Goal: Task Accomplishment & Management: Complete application form

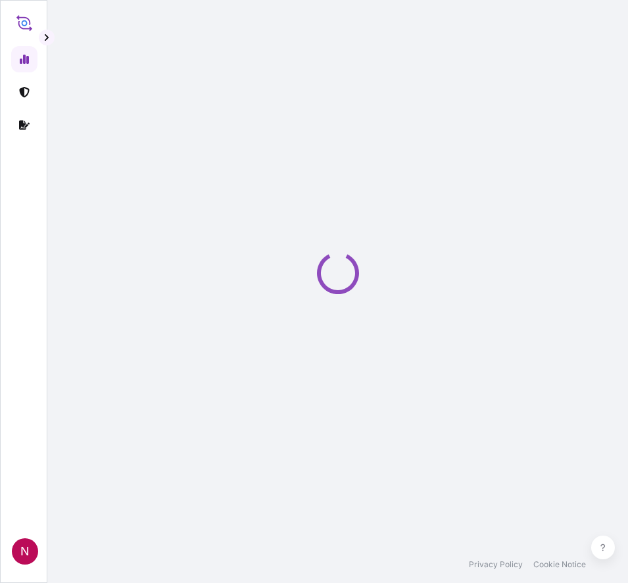
select select "2025"
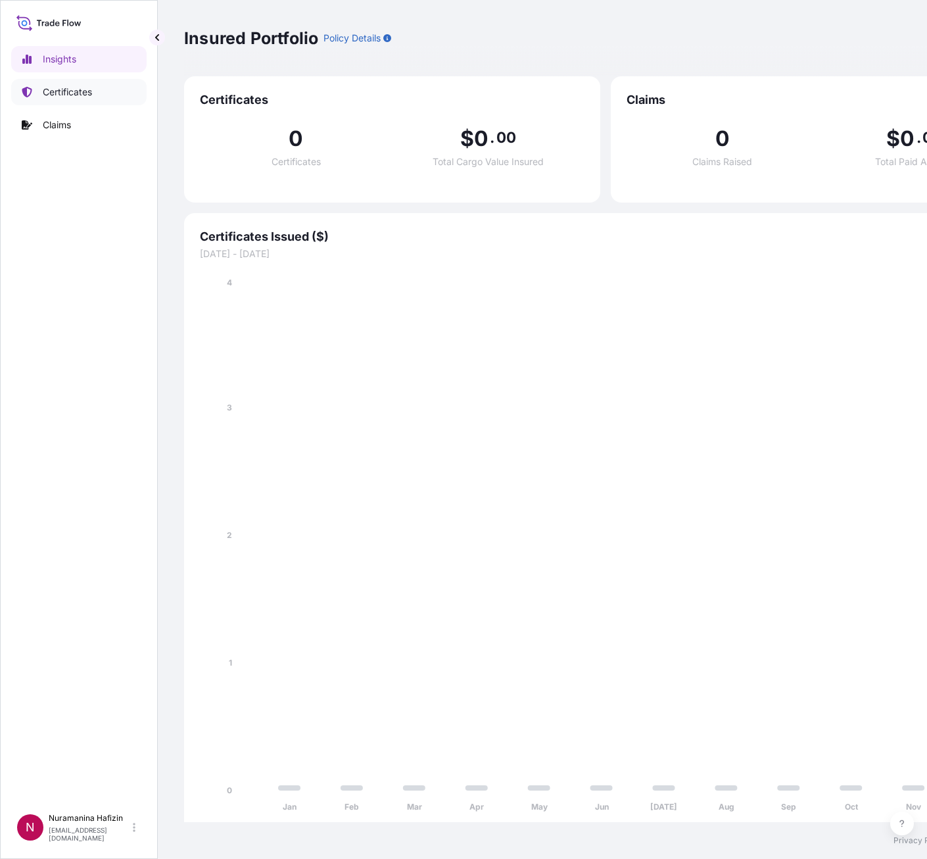
click at [63, 85] on p "Certificates" at bounding box center [67, 91] width 49 height 13
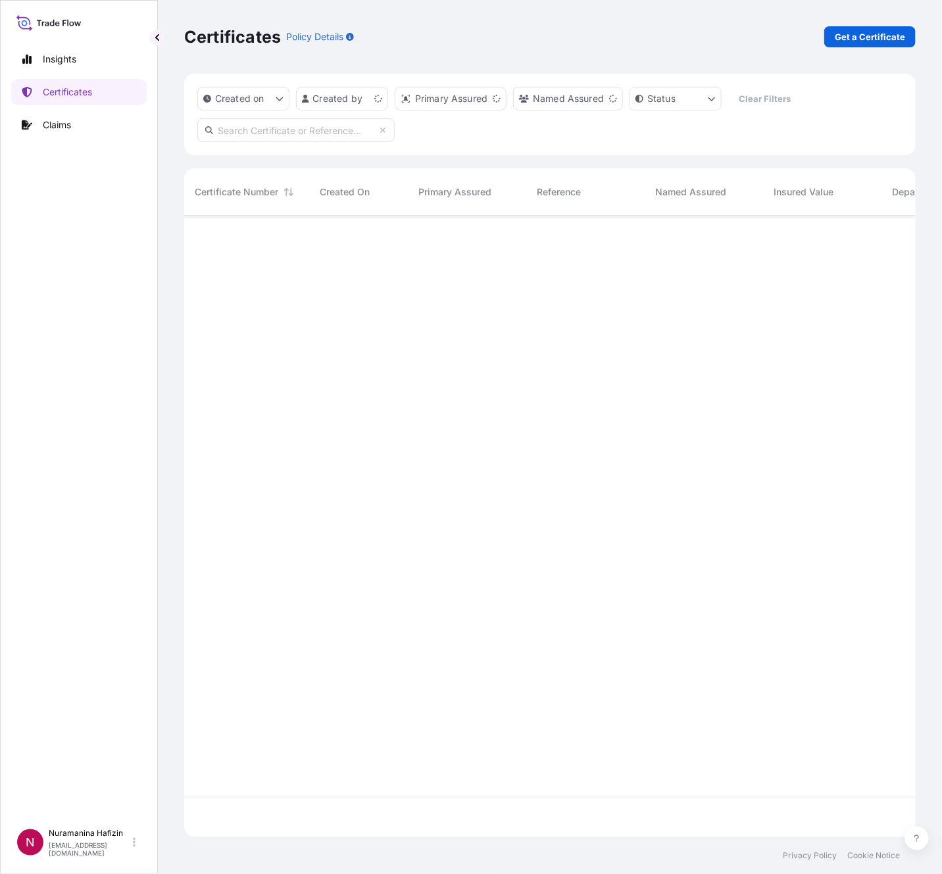
scroll to position [614, 716]
click at [627, 37] on p "Get a Certificate" at bounding box center [870, 36] width 70 height 13
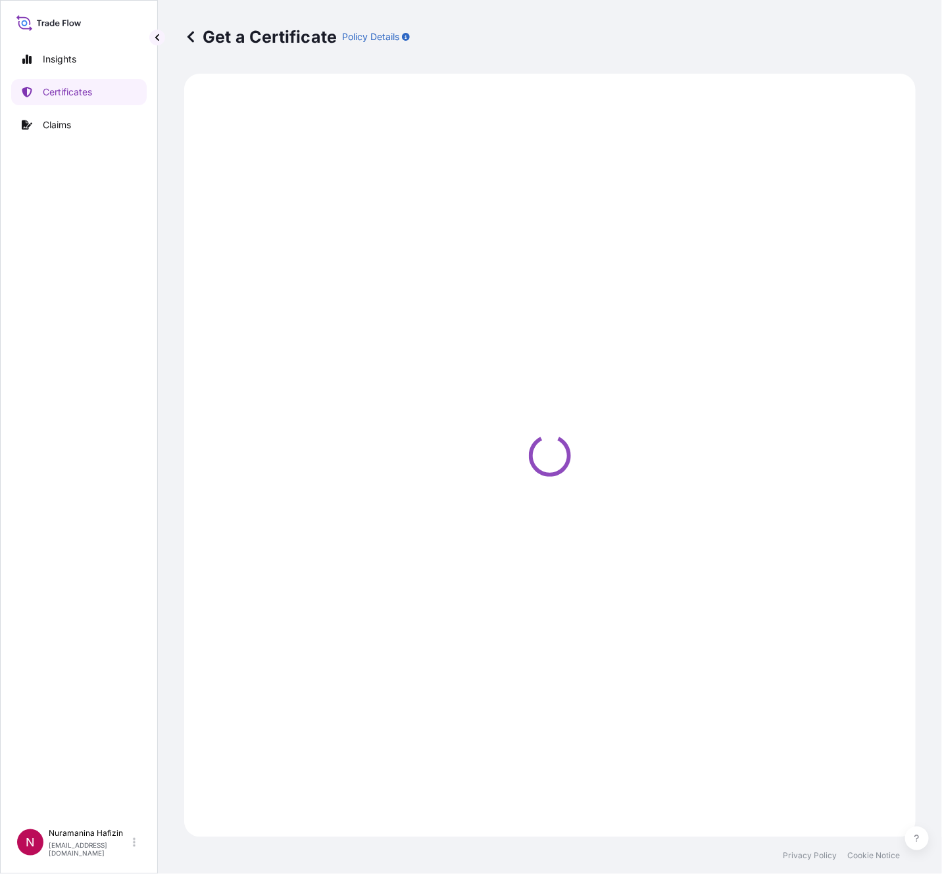
select select "Barge"
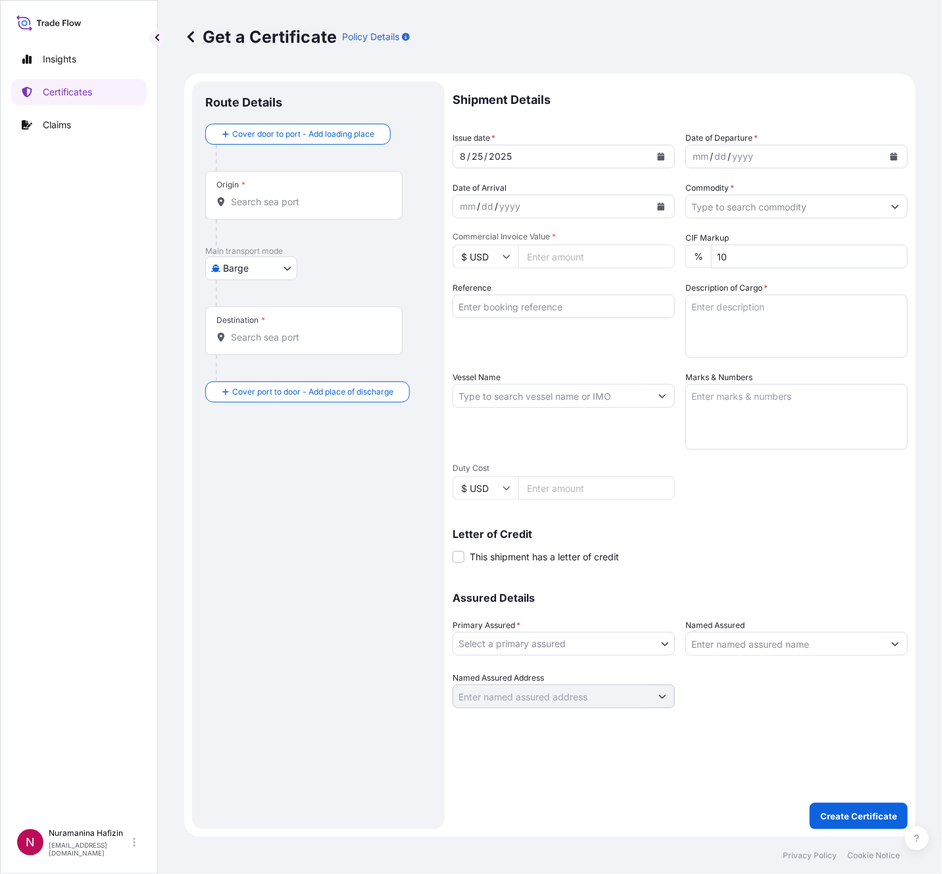
click at [627, 157] on div "mm / dd / yyyy" at bounding box center [784, 157] width 197 height 24
click at [627, 155] on icon "Calendar" at bounding box center [894, 157] width 7 height 8
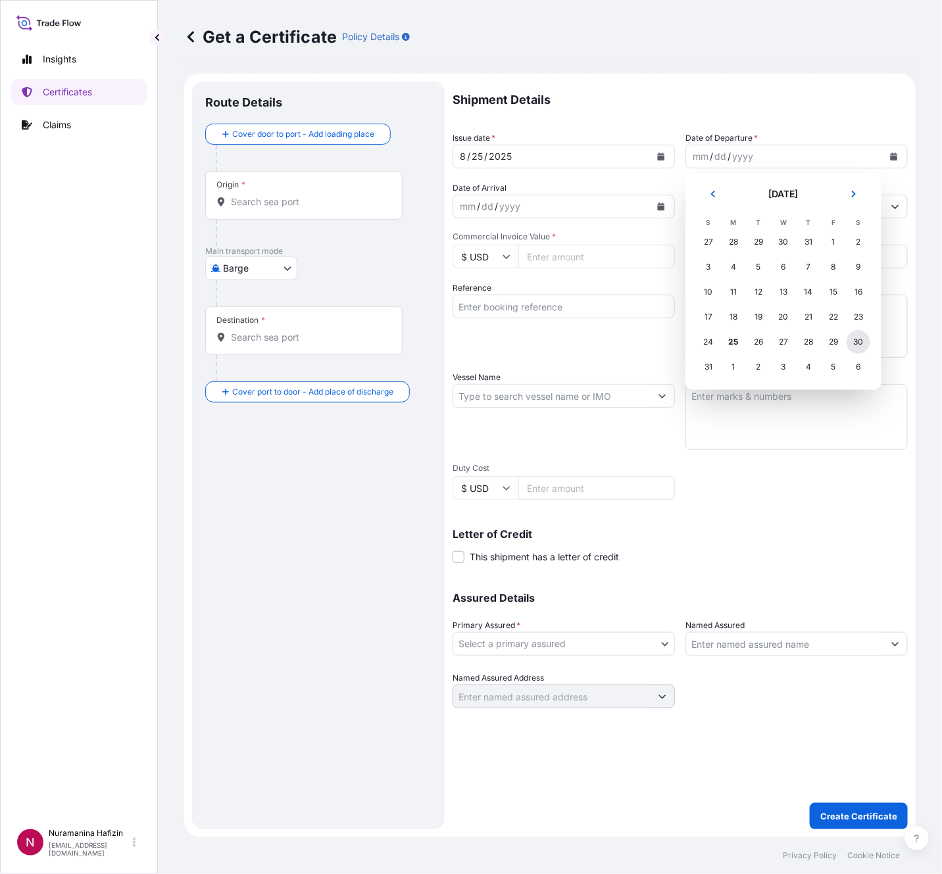
click at [627, 340] on div "30" at bounding box center [858, 342] width 24 height 24
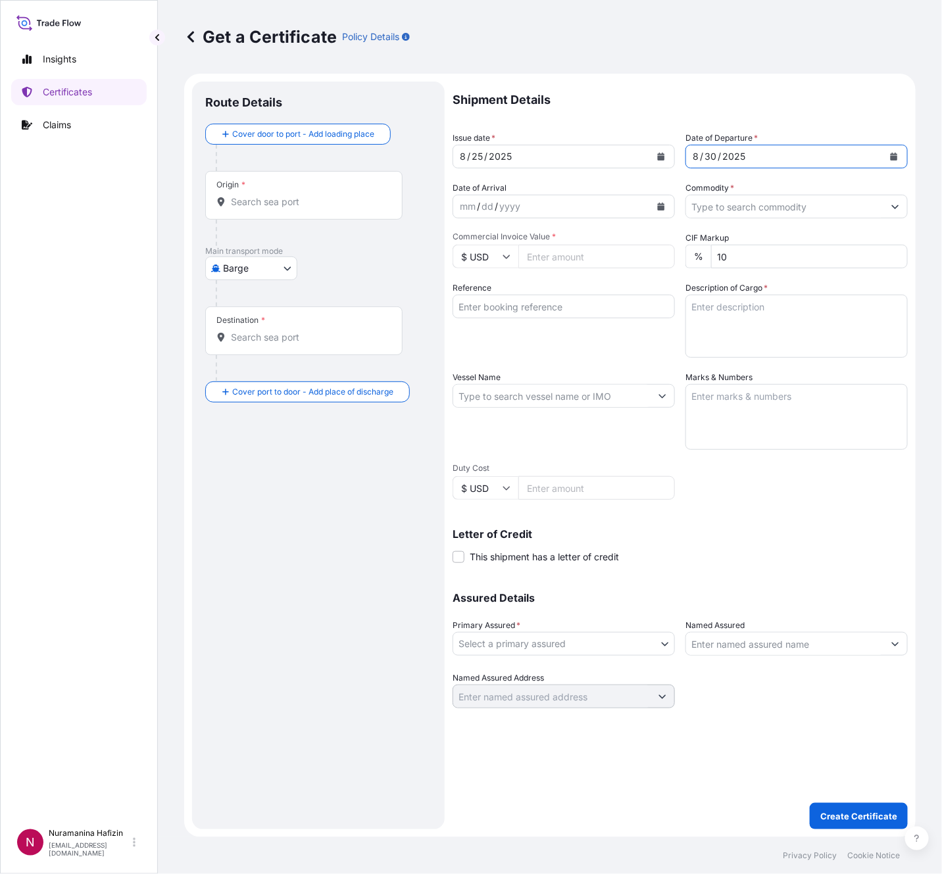
click at [627, 209] on input "Commodity *" at bounding box center [784, 207] width 197 height 24
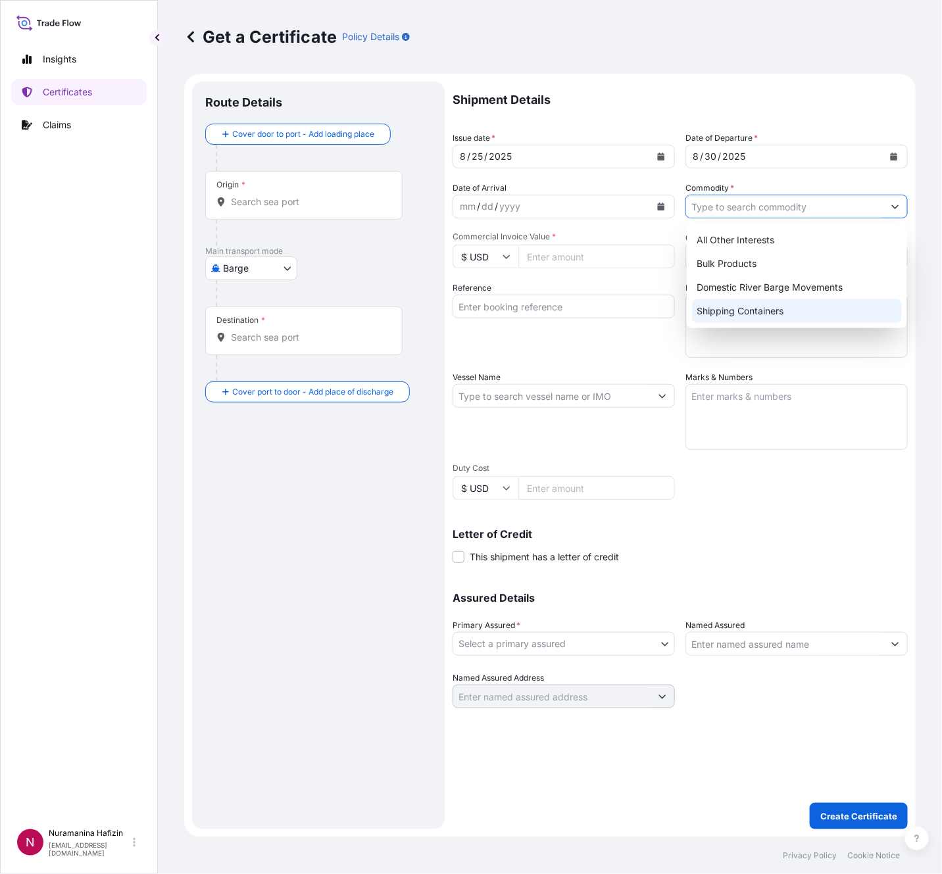
click at [627, 308] on div "Shipping Containers" at bounding box center [797, 311] width 210 height 24
type input "Shipping Containers"
click at [581, 253] on input "Commercial Invoice Value *" at bounding box center [596, 257] width 157 height 24
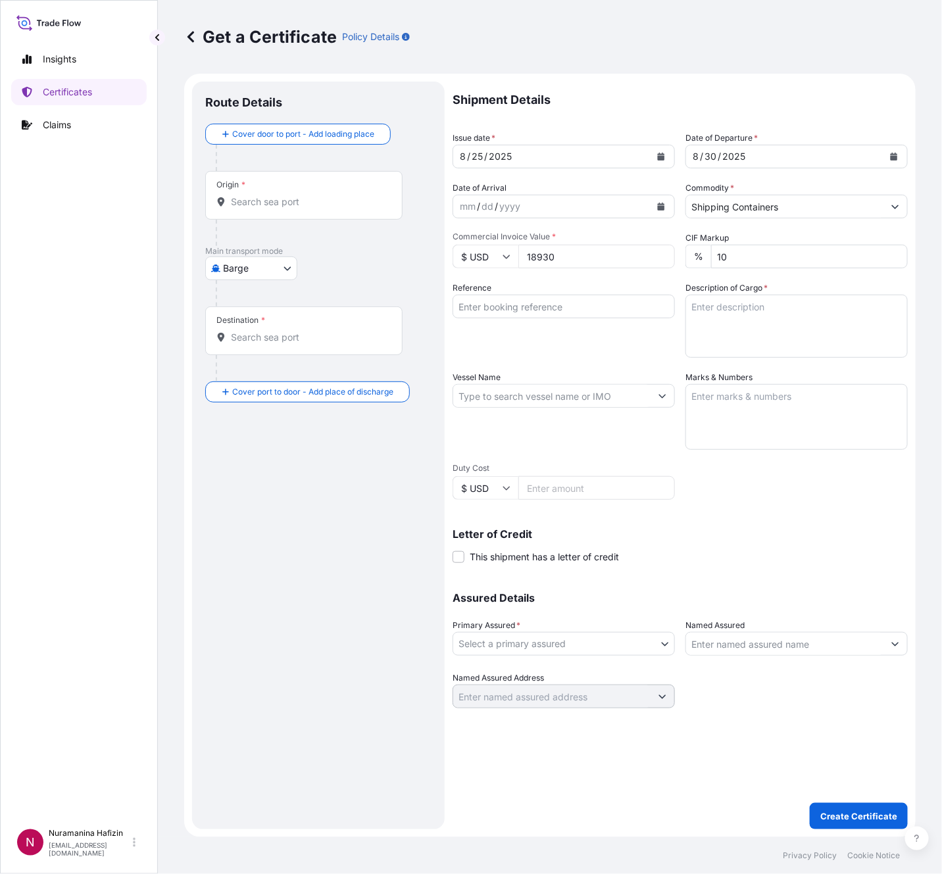
type input "18930"
drag, startPoint x: 535, startPoint y: 306, endPoint x: 543, endPoint y: 305, distance: 7.4
click at [535, 306] on input "Reference" at bounding box center [563, 307] width 222 height 24
paste input "B000233944"
type input "B000233944"
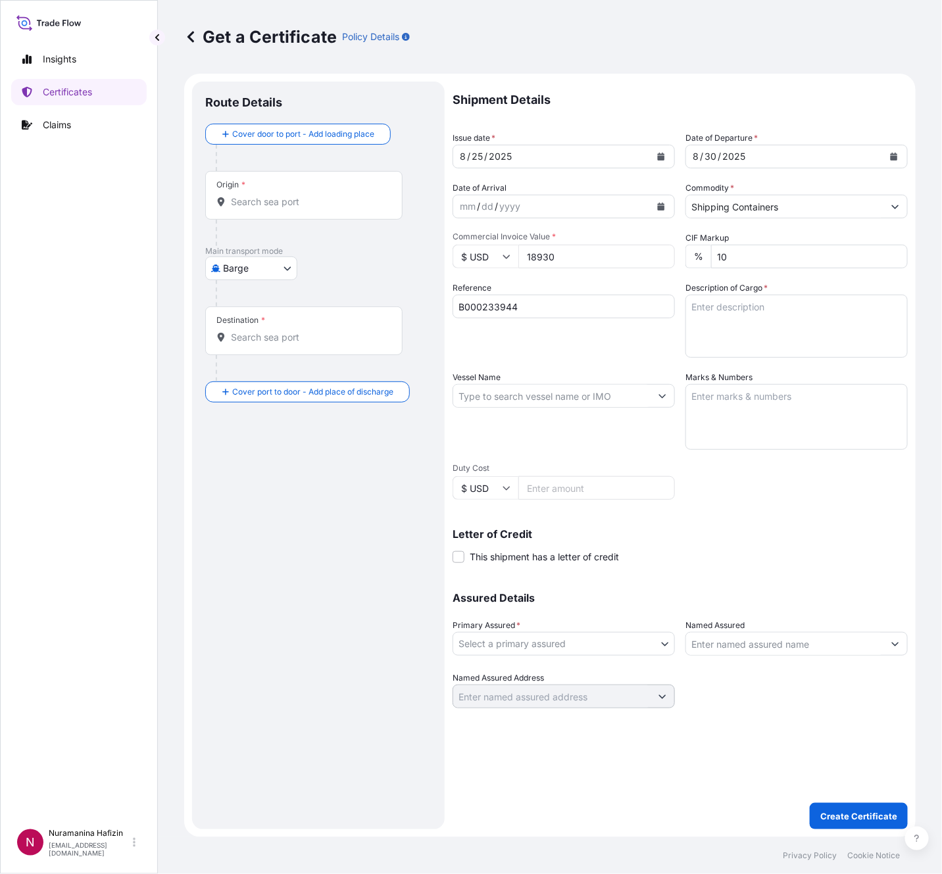
click at [627, 314] on textarea "Description of Cargo *" at bounding box center [796, 326] width 222 height 63
paste textarea "5"
click at [627, 302] on textarea "5" at bounding box center [796, 326] width 222 height 63
paste textarea "PAILS LOADED INTO 1 LCL IRCOSPERSE(TM) AP2338"
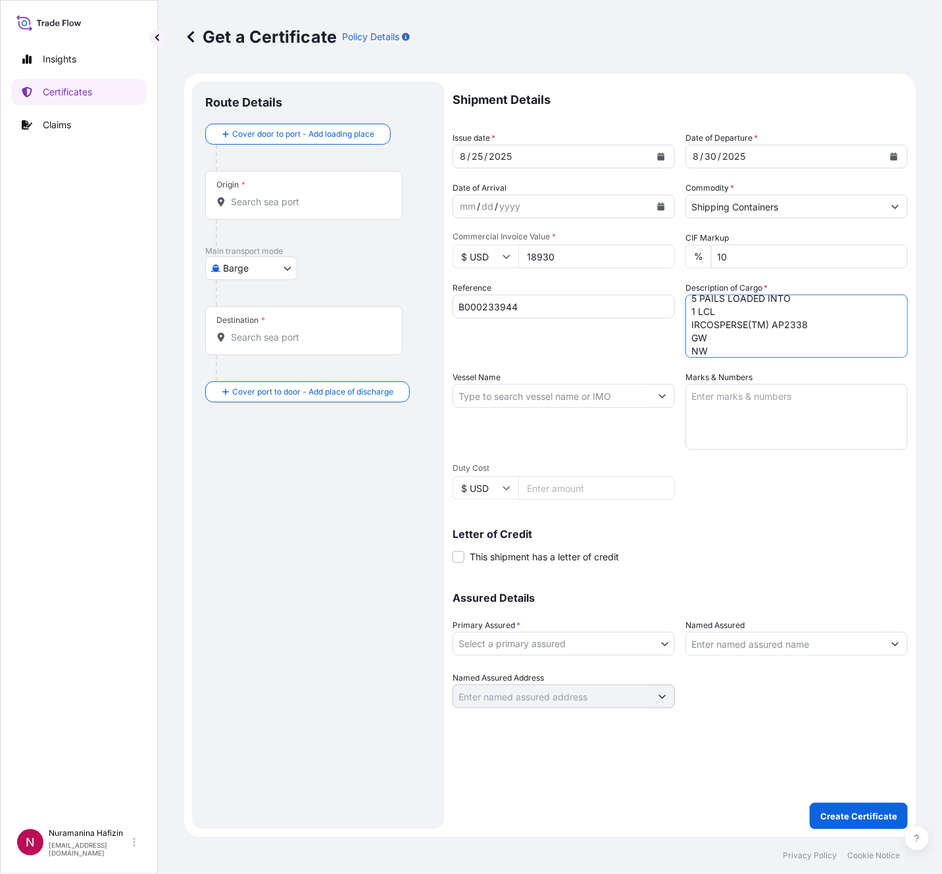
click at [627, 340] on textarea "5 PAILS LOADED INTO 1 LCL IRCOSPERSE(TM) AP2338 GW NW" at bounding box center [796, 326] width 222 height 63
paste textarea "117.0000"
click at [627, 353] on textarea "5 PAILS LOADED INTO 1 LCL IRCOSPERSE(TM) AP2338 GW 117.00 KG NW" at bounding box center [796, 326] width 222 height 63
paste textarea "100.0000"
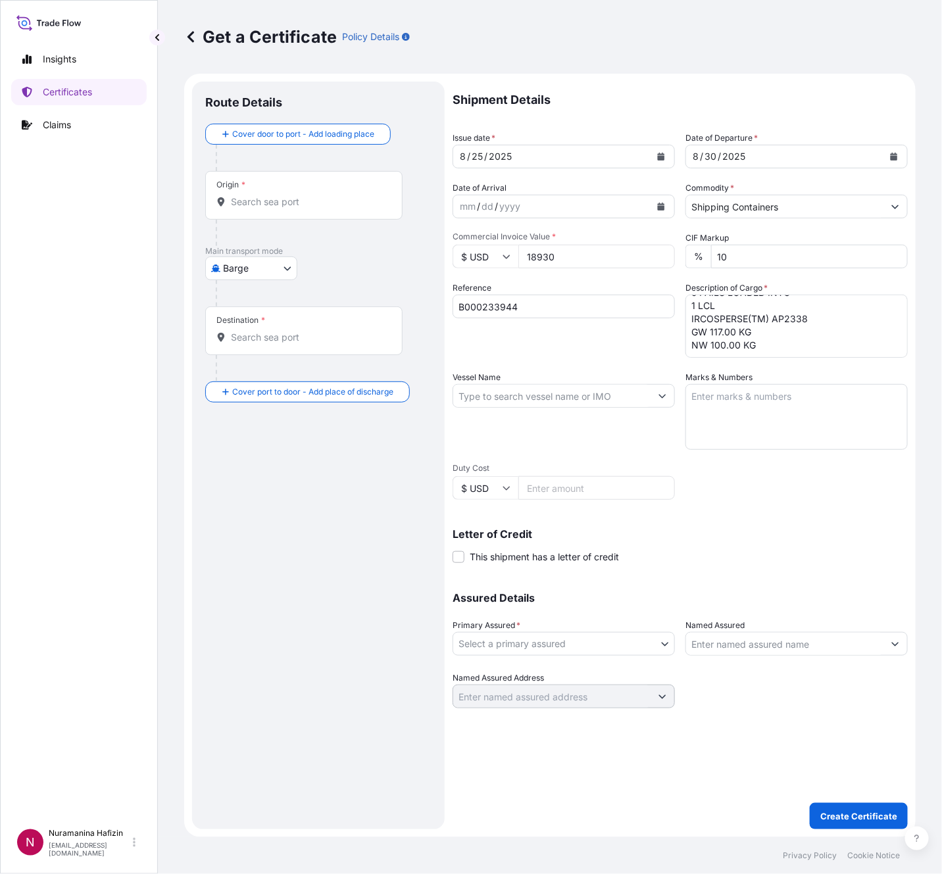
click at [627, 337] on textarea "5 PAILS LOADED INTO 1 LCL IRCOSPERSE(TM) AP2338 GW 117.00 KG NW 100.00 KG" at bounding box center [796, 326] width 222 height 63
click at [627, 346] on textarea "5 PAILS LOADED INTO 1 LCL IRCOSPERSE(TM) AP2338 GW 117.00 KG NW 100.00 KG" at bounding box center [796, 326] width 222 height 63
paste textarea "2"
click at [627, 352] on textarea "5 PAILS LOADED INTO 1 LCL IRCOSPERSE(TM) AP2338 GW 117.00 KG NW 100.00 KG 2" at bounding box center [796, 326] width 222 height 63
paste textarea "PAILS LOADED INTO 1 LCL SOLSPERSE(TM) 16000"
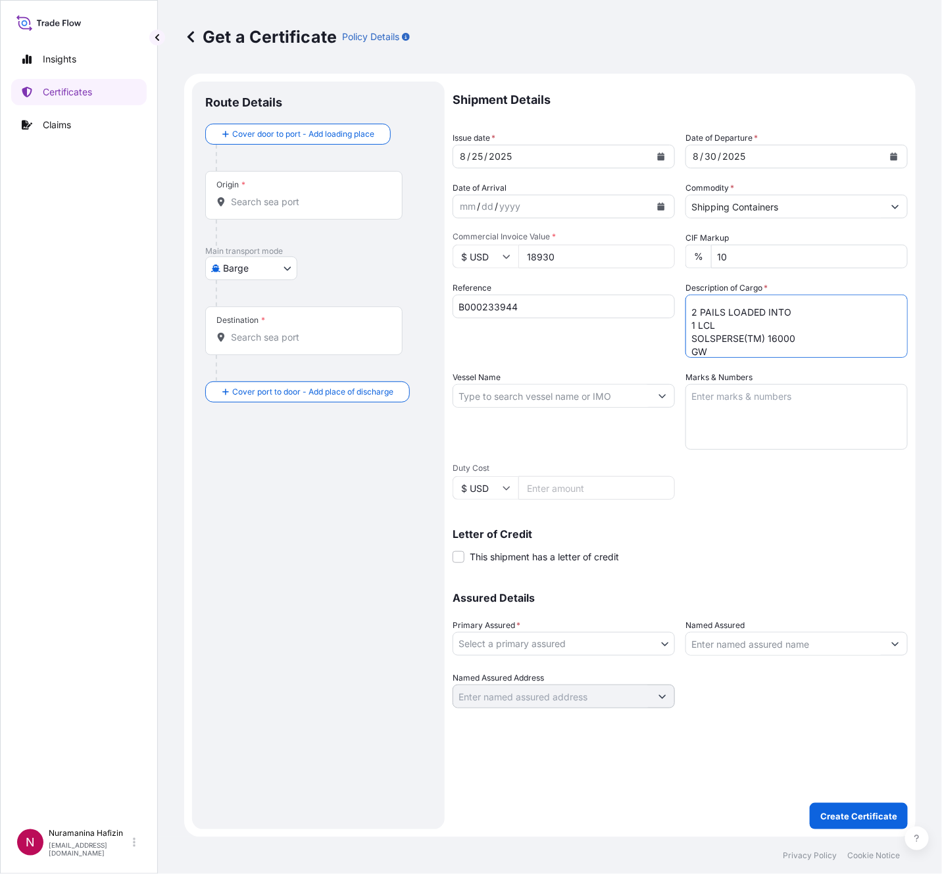
scroll to position [87, 0]
click at [627, 334] on textarea "5 PAILS LOADED INTO 1 LCL IRCOSPERSE(TM) AP2338 GW 117.00 KG NW 100.00 KG 2 PAI…" at bounding box center [796, 326] width 222 height 63
paste textarea "46.2000"
click at [627, 353] on textarea "5 PAILS LOADED INTO 1 LCL IRCOSPERSE(TM) AP2338 GW 117.00 KG NW 100.00 KG 2 PAI…" at bounding box center [796, 326] width 222 height 63
paste textarea "40.0000"
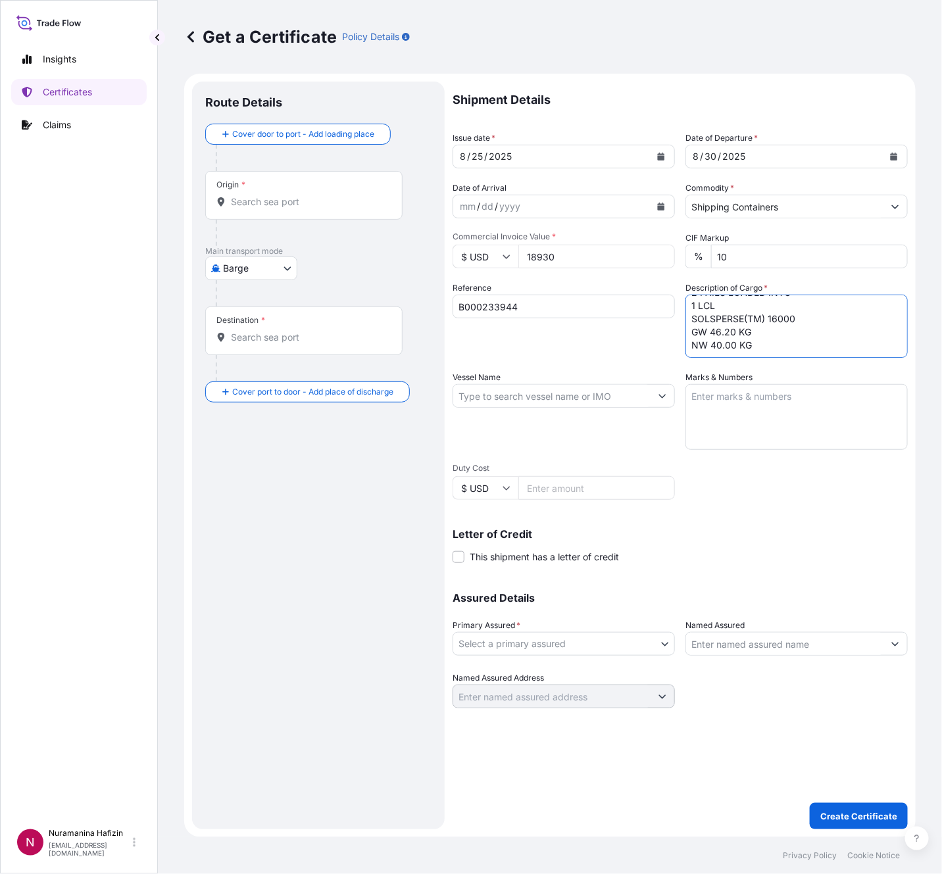
scroll to position [113, 0]
click at [627, 349] on textarea "5 PAILS LOADED INTO 1 LCL IRCOSPERSE(TM) AP2338 GW 117.00 KG NW 100.00 KG 2 PAI…" at bounding box center [796, 326] width 222 height 63
paste textarea "43"
click at [627, 348] on textarea "5 PAILS LOADED INTO 1 LCL IRCOSPERSE(TM) AP2338 GW 117.00 KG NW 100.00 KG 2 PAI…" at bounding box center [796, 326] width 222 height 63
paste textarea "PACKAGES LOADED ONTO 4 PALLETS LOADED INTO 1 LCL SOLSPERSE(TM) 86000"
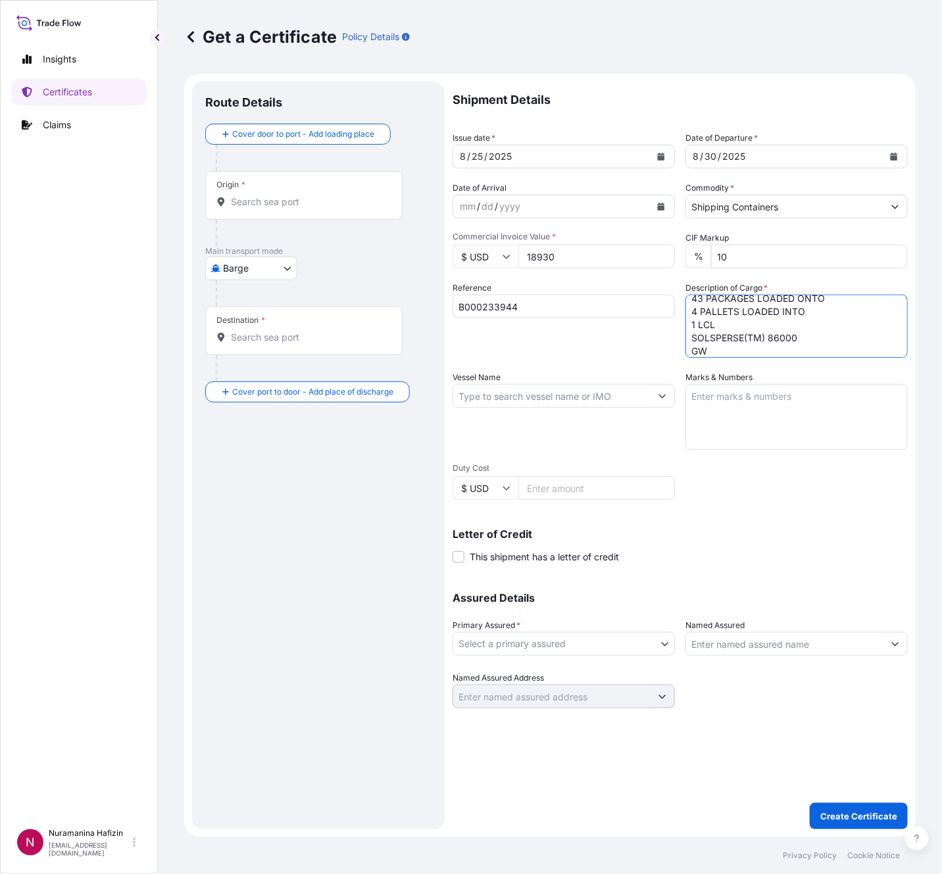
scroll to position [180, 0]
click at [627, 336] on textarea "5 PAILS LOADED INTO 1 LCL IRCOSPERSE(TM) AP2338 GW 117.00 KG NW 100.00 KG 2 PAI…" at bounding box center [796, 326] width 222 height 63
click at [627, 338] on textarea "5 PAILS LOADED INTO 1 LCL IRCOSPERSE(TM) AP2338 GW 117.00 KG NW 100.00 KG 2 PAI…" at bounding box center [796, 326] width 222 height 63
paste textarea "1,139.9000"
drag, startPoint x: 756, startPoint y: 341, endPoint x: 766, endPoint y: 359, distance: 20.0
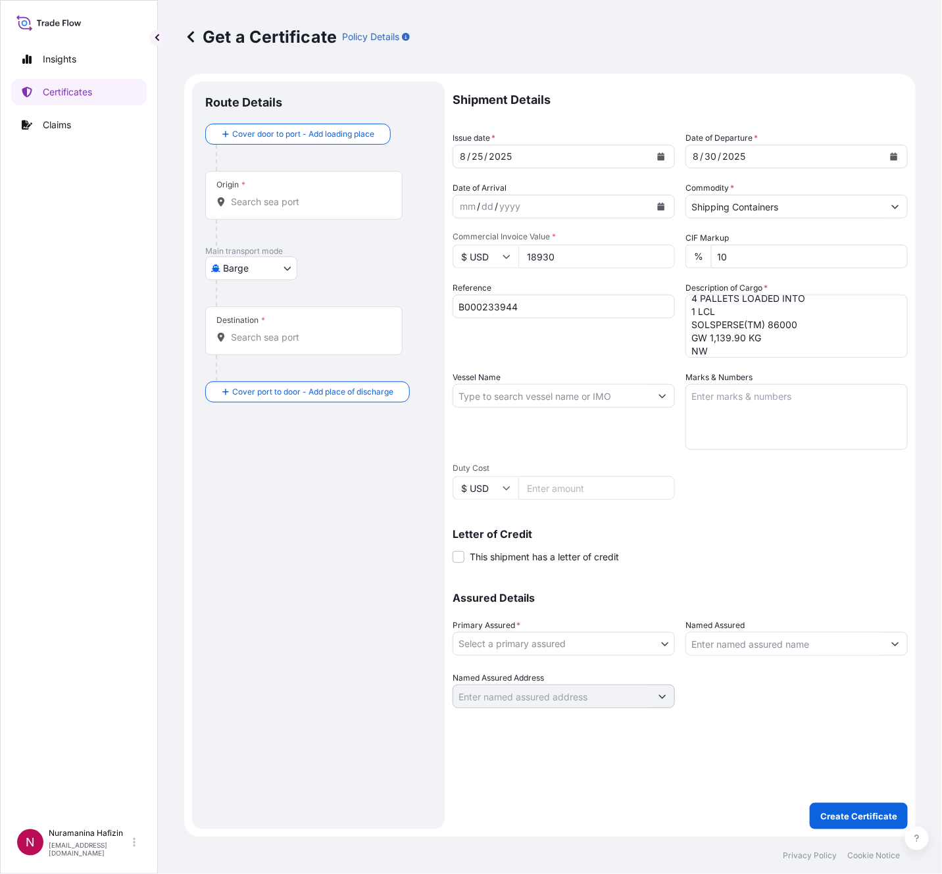
click at [627, 342] on textarea "5 PAILS LOADED INTO 1 LCL IRCOSPERSE(TM) AP2338 GW 117.00 KG NW 100.00 KG 2 PAI…" at bounding box center [796, 326] width 222 height 63
click at [627, 347] on textarea "5 PAILS LOADED INTO 1 LCL IRCOSPERSE(TM) AP2338 GW 117.00 KG NW 100.00 KG 2 PAI…" at bounding box center [796, 326] width 222 height 63
paste textarea "930.0000"
type textarea "5 PAILS LOADED INTO 1 LCL IRCOSPERSE(TM) AP2338 GW 117.00 KG NW 100.00 KG 2 PAI…"
click at [498, 391] on input "Vessel Name" at bounding box center [551, 396] width 197 height 24
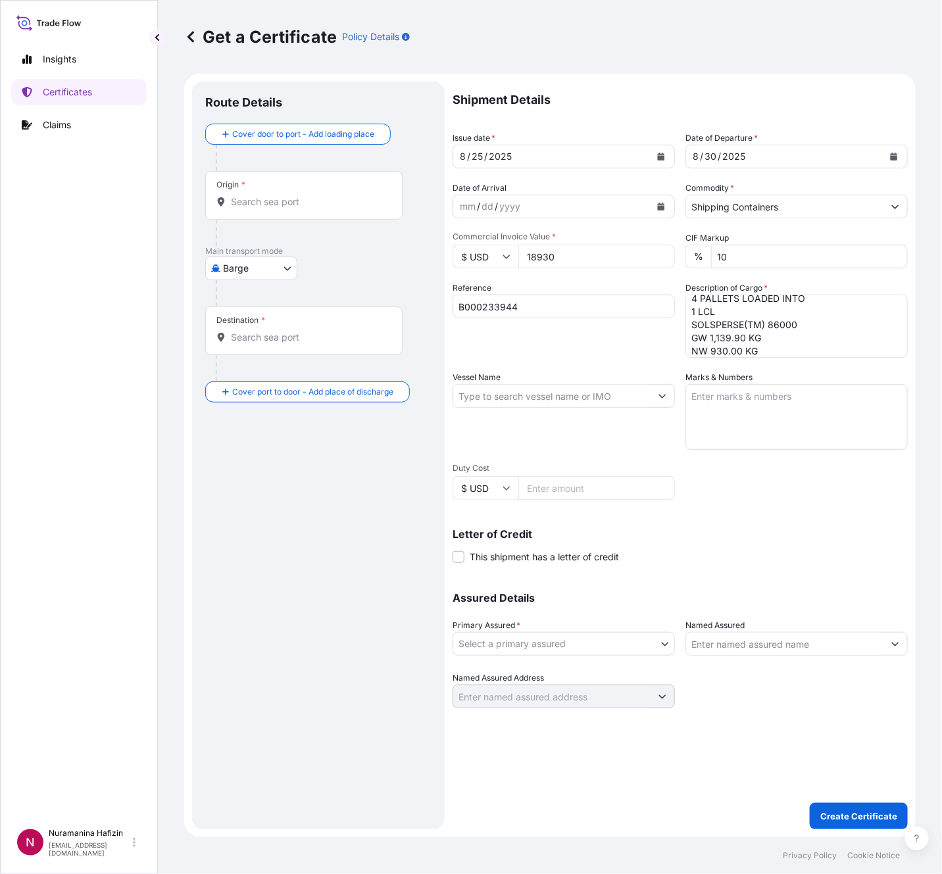
paste input "CHARLESTON EXPRESS"
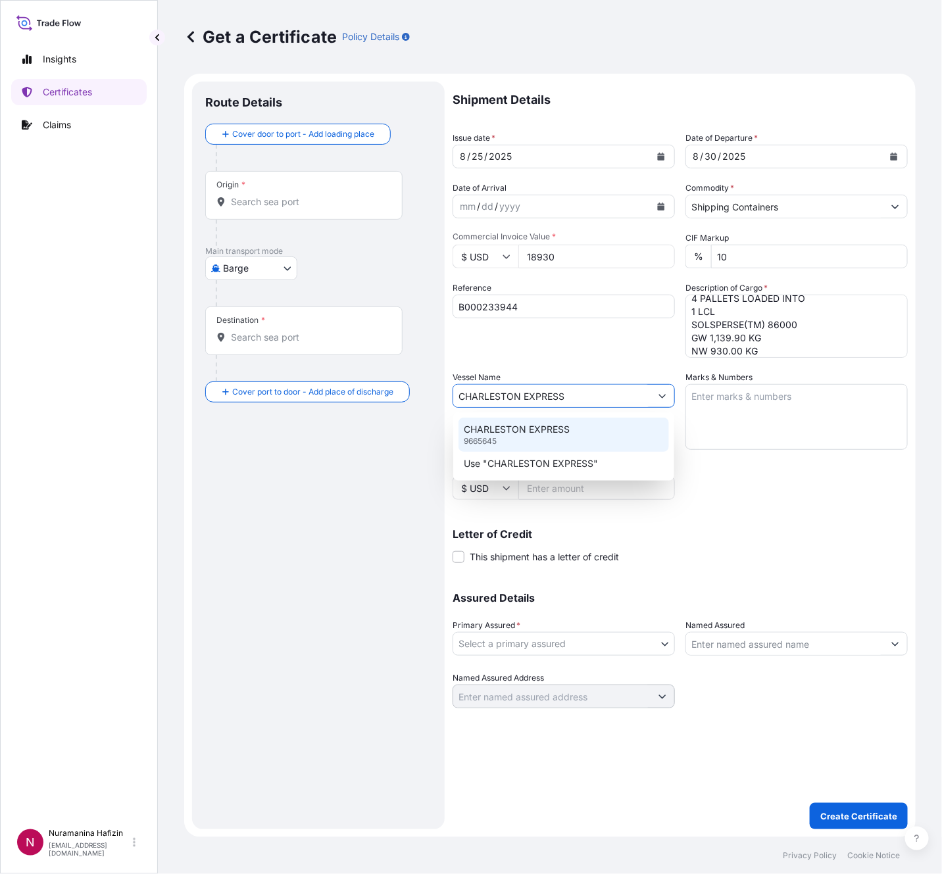
click at [524, 437] on div "CHARLESTON EXPRESS 9665645" at bounding box center [563, 435] width 210 height 34
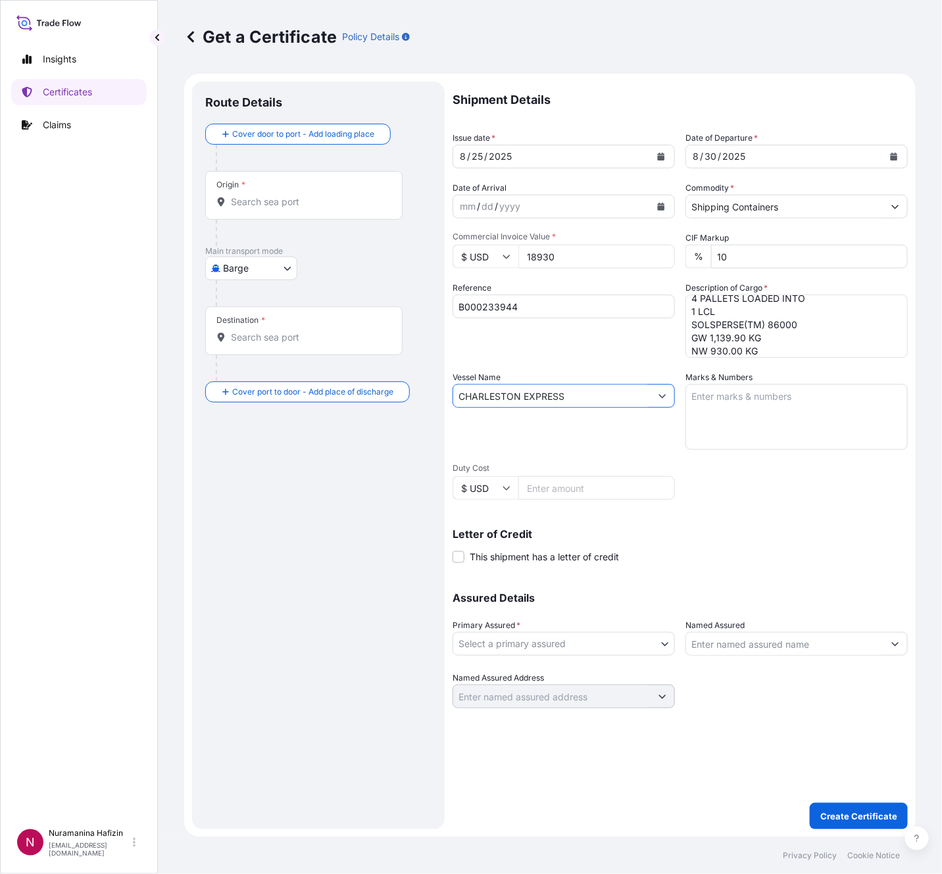
type input "CHARLESTON EXPRESS"
click at [549, 582] on body "0 options available. 2 options available. Insights Certificates Claims N Nurama…" at bounding box center [471, 437] width 942 height 874
click at [575, 582] on div "BDP International - c/o The Lubrizol Corporation" at bounding box center [566, 677] width 217 height 24
select select "31972"
click at [627, 582] on input "Named Assured" at bounding box center [784, 644] width 197 height 24
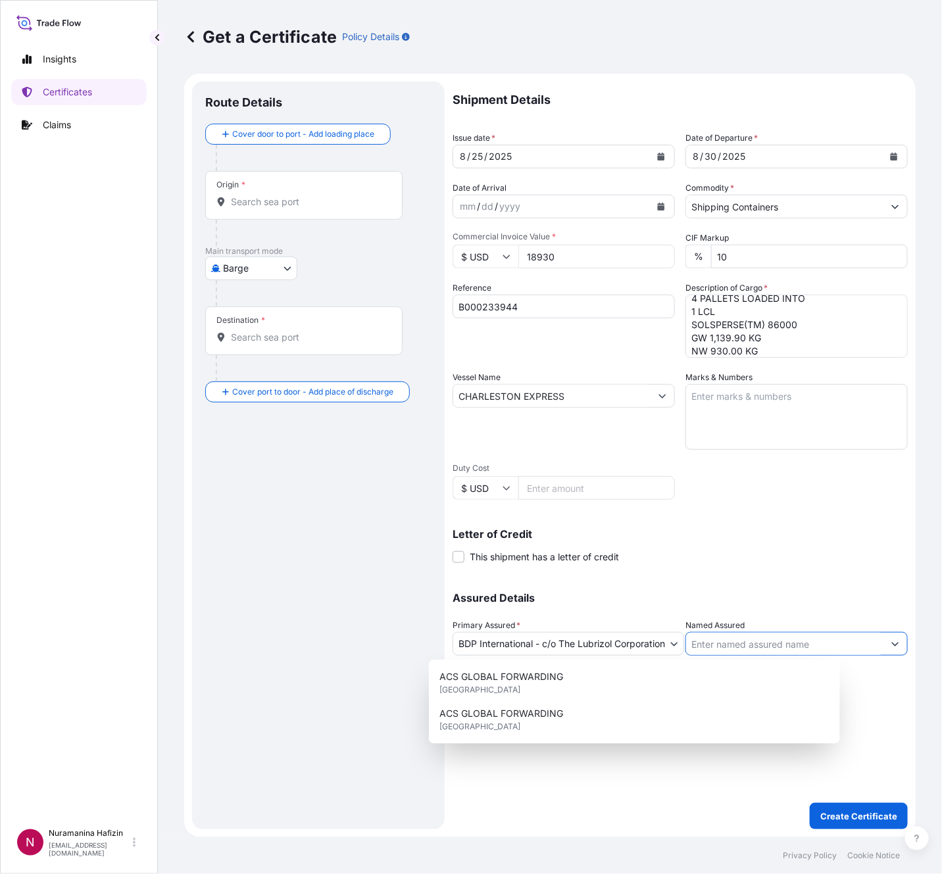
click at [627, 582] on input "Named Assured" at bounding box center [784, 644] width 197 height 24
paste input "[PERSON_NAME] COATINGS"
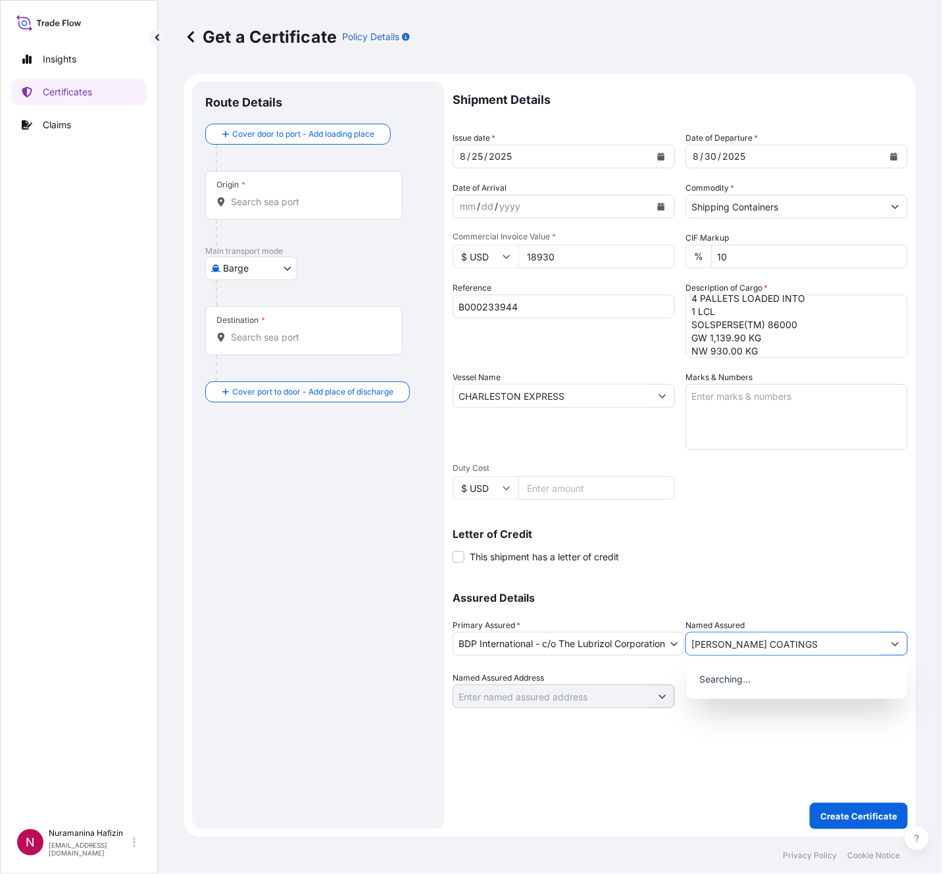
type input "[PERSON_NAME] COATINGS"
click at [257, 269] on body "15 options available. 0 options available. Insights Certificates Claims N Nuram…" at bounding box center [471, 437] width 942 height 874
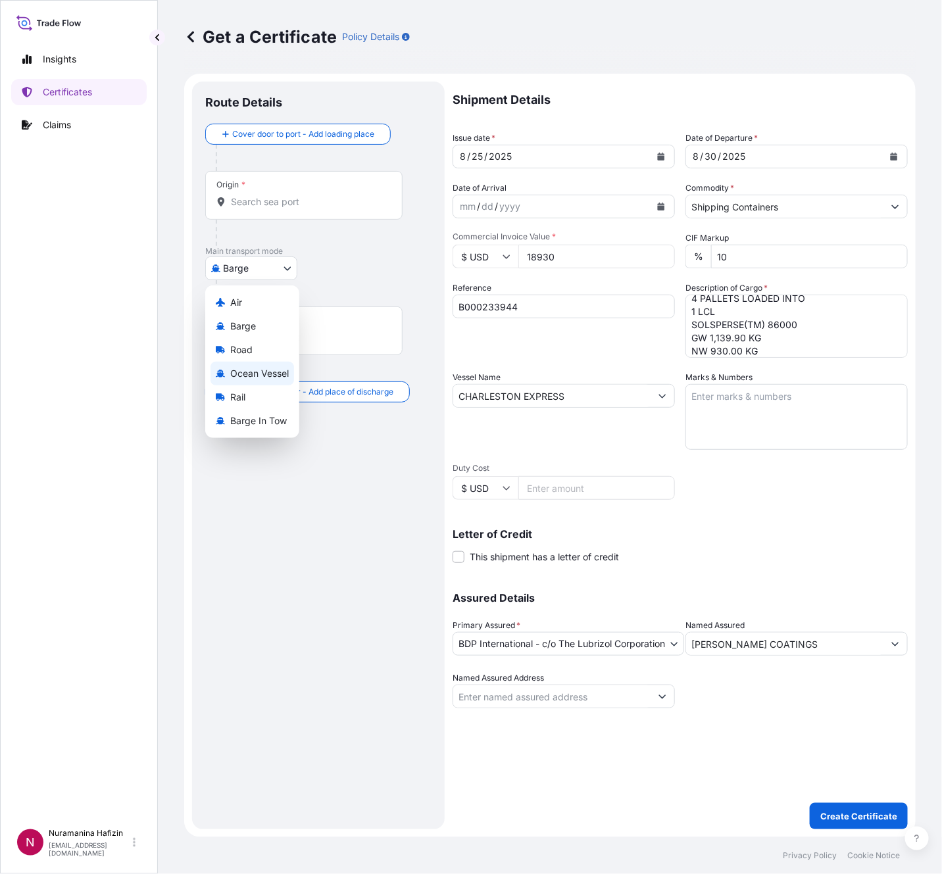
click at [255, 369] on span "Ocean Vessel" at bounding box center [259, 373] width 59 height 13
select select "Ocean Vessel"
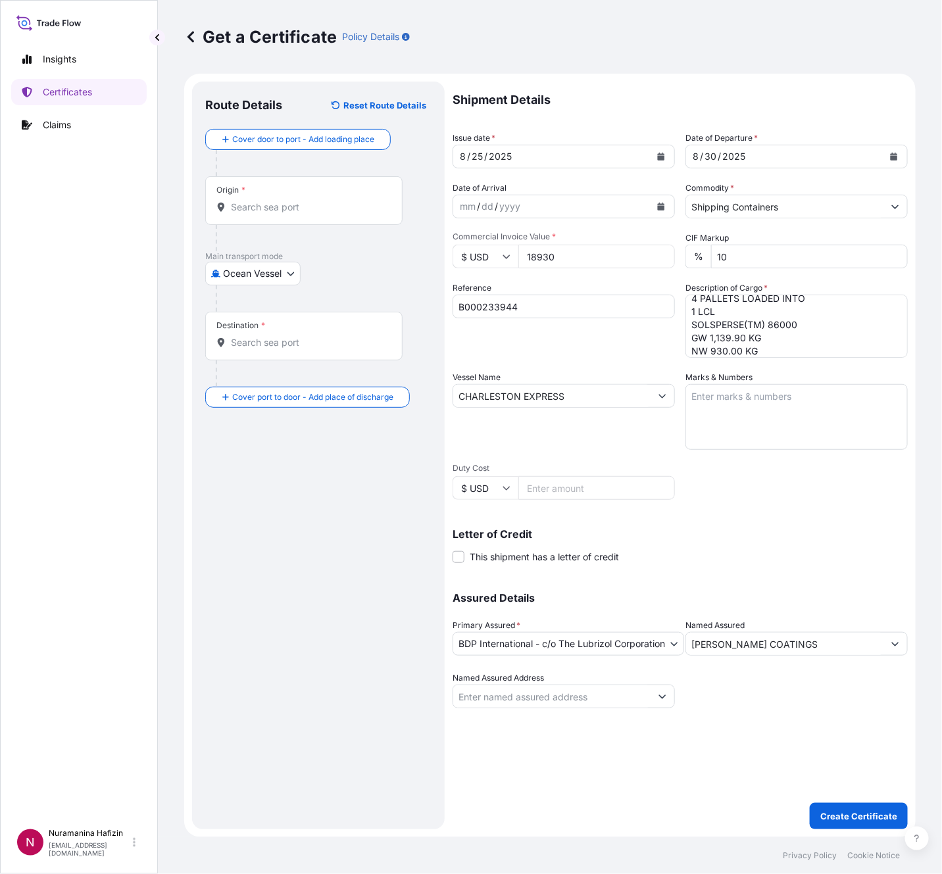
click at [335, 206] on input "Origin *" at bounding box center [308, 207] width 155 height 13
paste input "HUDDERSFIELD"
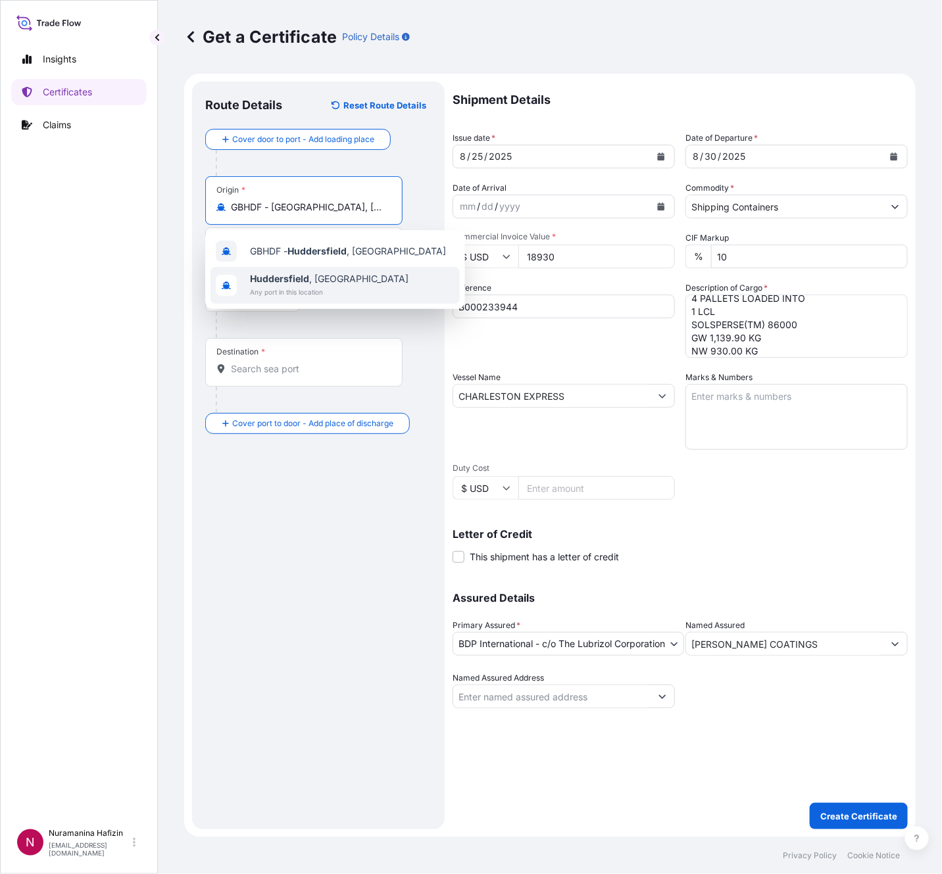
type input "GBHDF - [GEOGRAPHIC_DATA], [GEOGRAPHIC_DATA]"
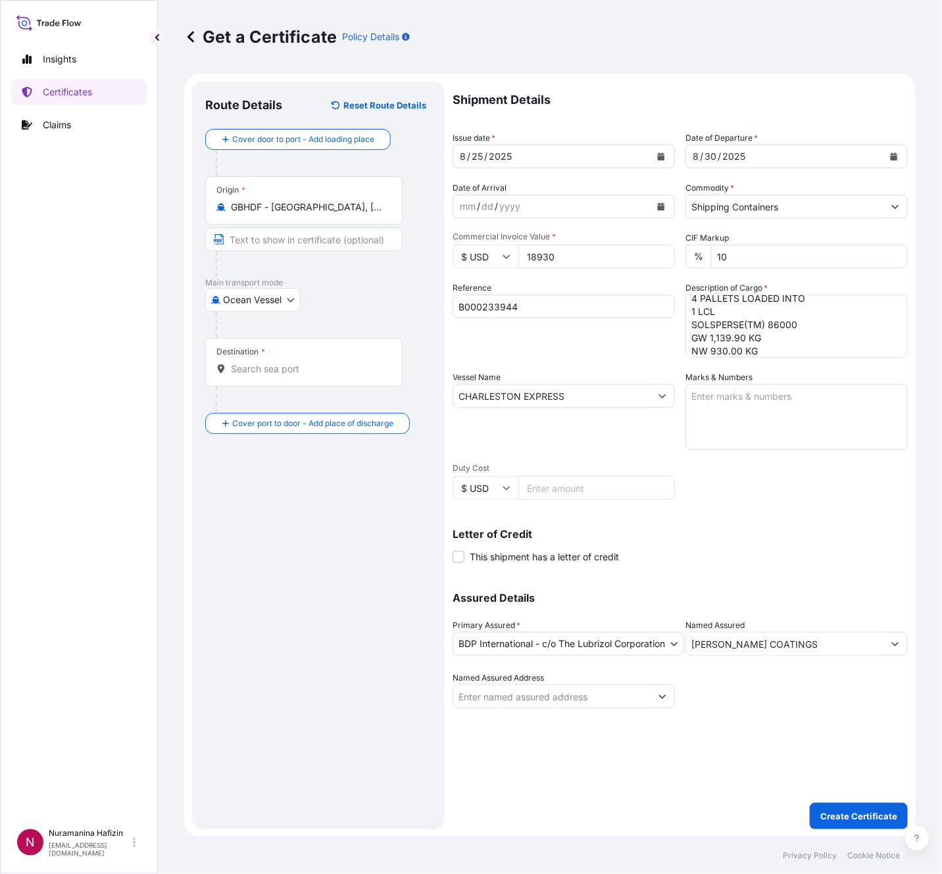
click at [340, 361] on div "Destination *" at bounding box center [303, 362] width 197 height 49
click at [340, 362] on input "Destination *" at bounding box center [308, 368] width 155 height 13
paste input "NHAVA SHEVA, [GEOGRAPHIC_DATA]"
drag, startPoint x: 342, startPoint y: 362, endPoint x: 298, endPoint y: 370, distance: 44.8
click at [298, 370] on div "Destination * NHAVA SHEVA, [GEOGRAPHIC_DATA]" at bounding box center [303, 362] width 197 height 49
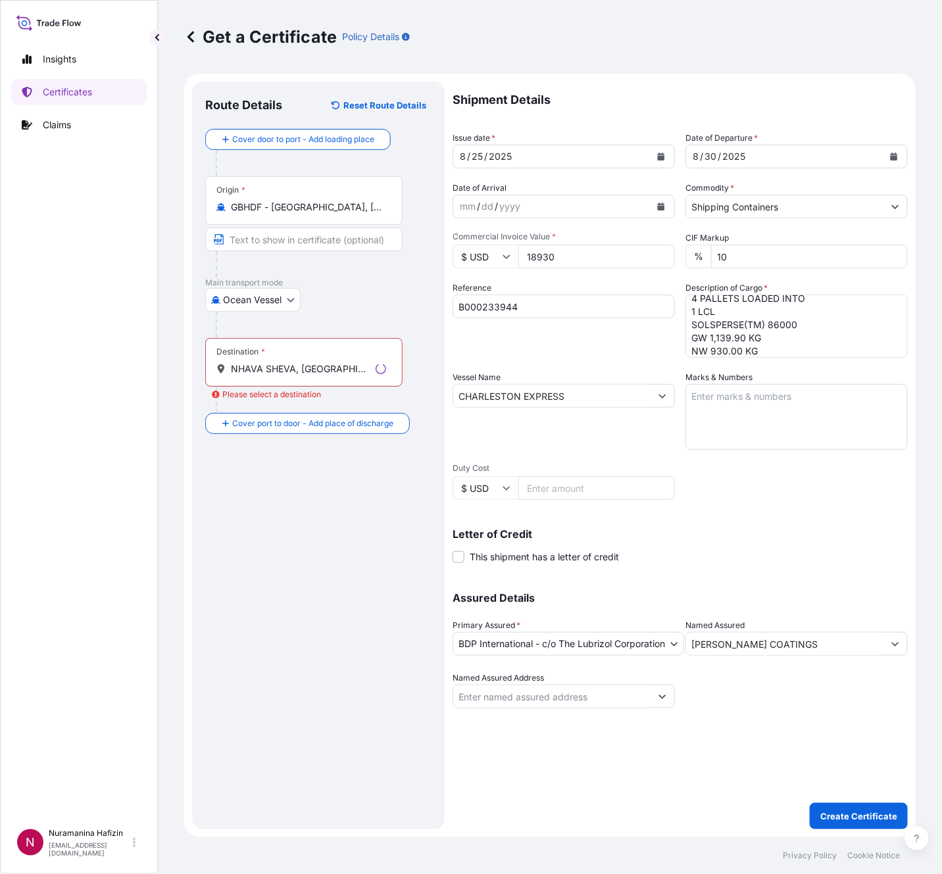
click at [298, 370] on input "NHAVA SHEVA, [GEOGRAPHIC_DATA]" at bounding box center [300, 368] width 139 height 13
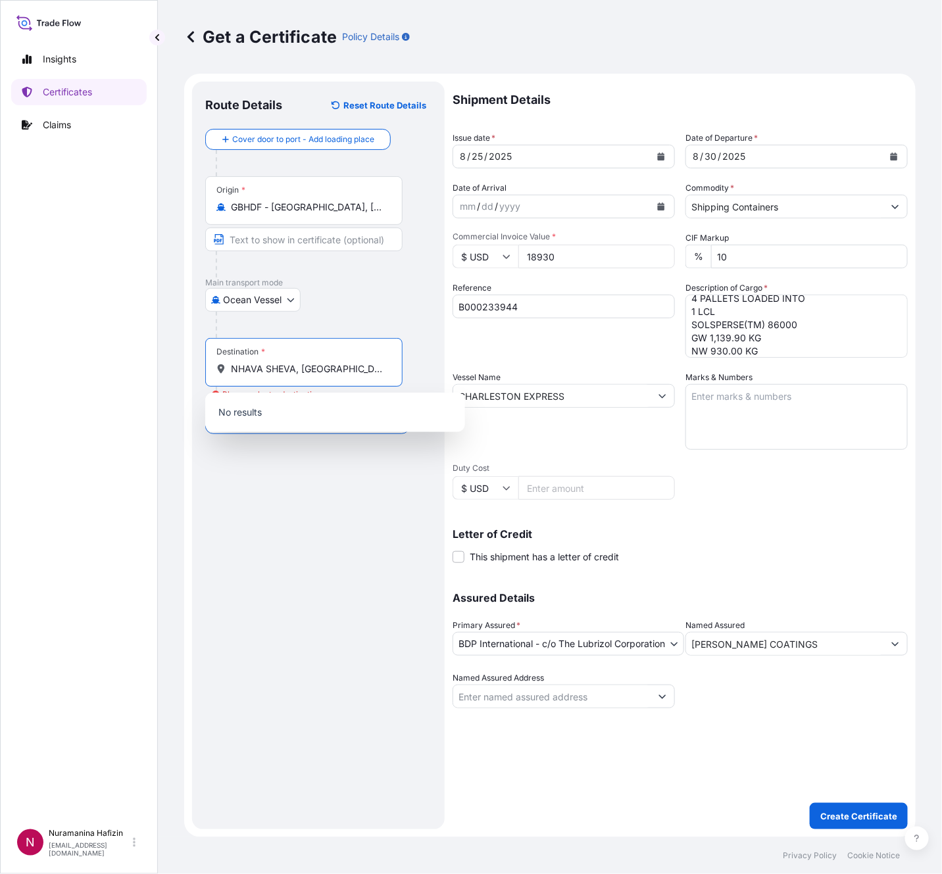
drag, startPoint x: 349, startPoint y: 372, endPoint x: 296, endPoint y: 368, distance: 53.4
click at [296, 368] on input "NHAVA SHEVA, [GEOGRAPHIC_DATA]" at bounding box center [308, 368] width 155 height 13
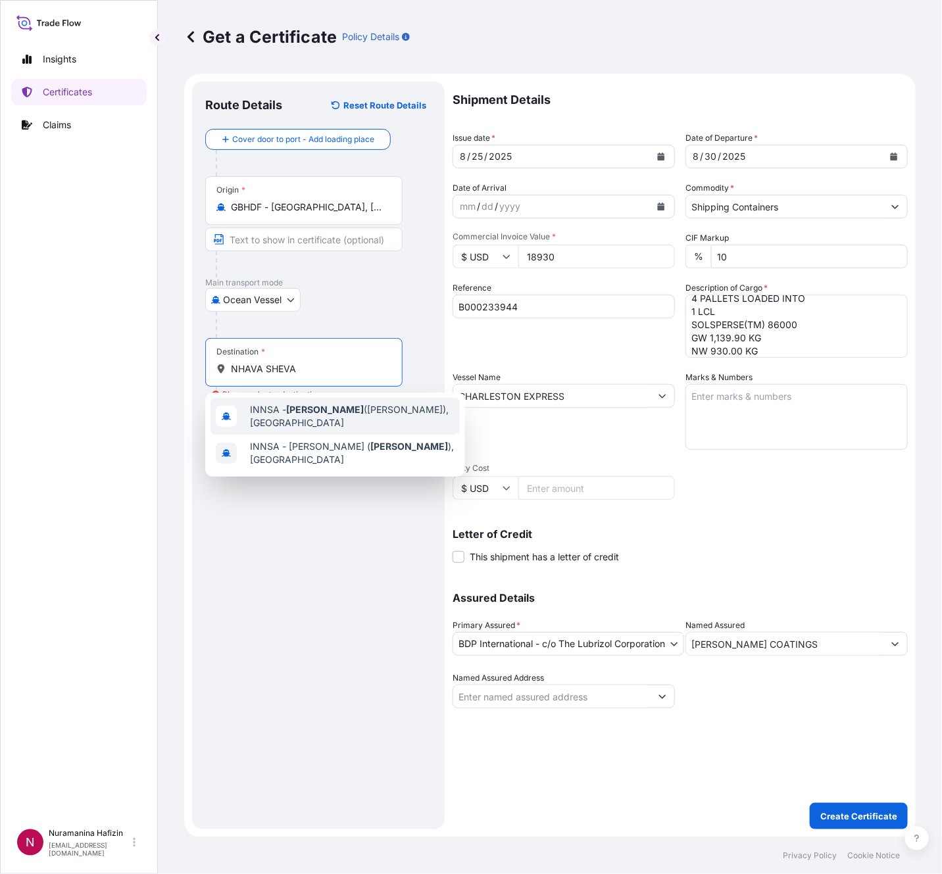
click at [328, 418] on span "INNSA - [GEOGRAPHIC_DATA] ([PERSON_NAME]), [GEOGRAPHIC_DATA]" at bounding box center [352, 416] width 205 height 26
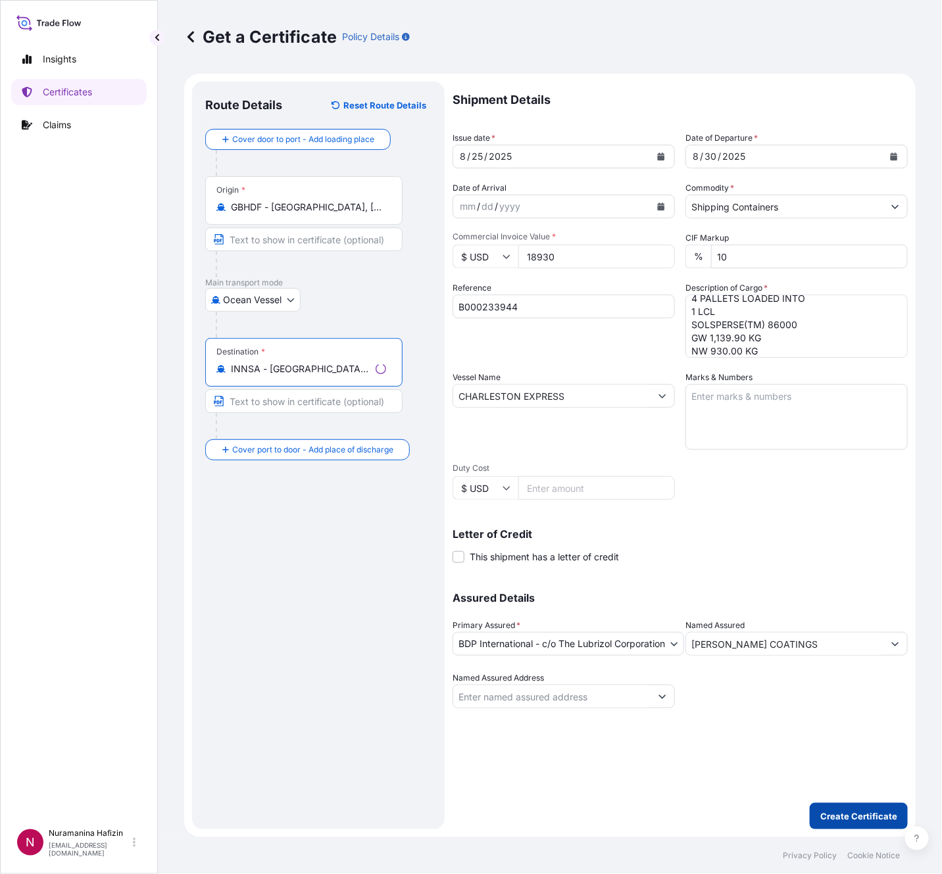
type input "INNSA - [GEOGRAPHIC_DATA] ([PERSON_NAME]), [GEOGRAPHIC_DATA]"
click at [627, 582] on p "Create Certificate" at bounding box center [858, 816] width 77 height 13
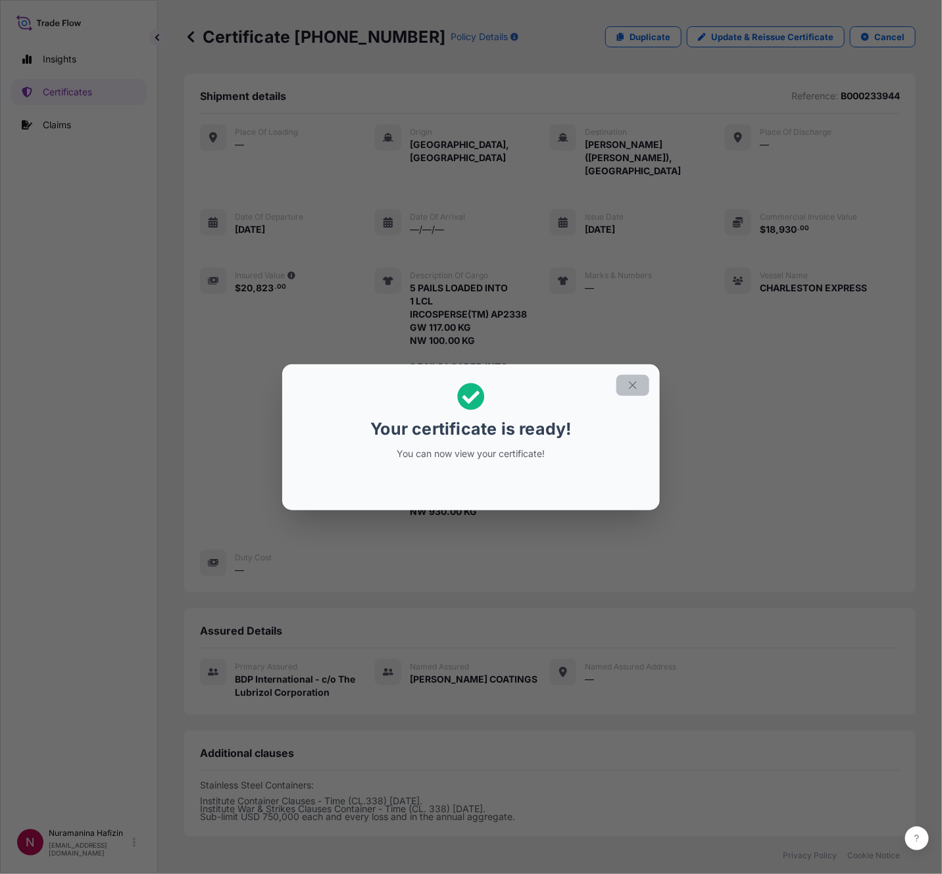
click at [627, 383] on icon "button" at bounding box center [633, 385] width 12 height 12
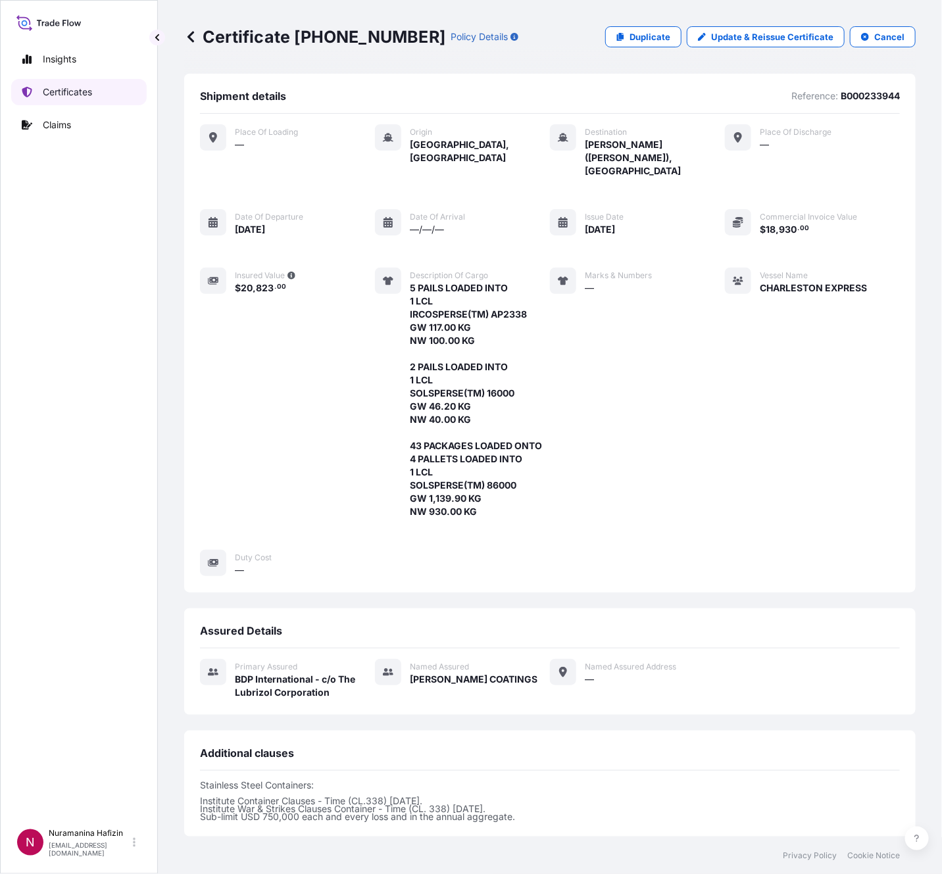
click at [64, 103] on link "Certificates" at bounding box center [78, 92] width 135 height 26
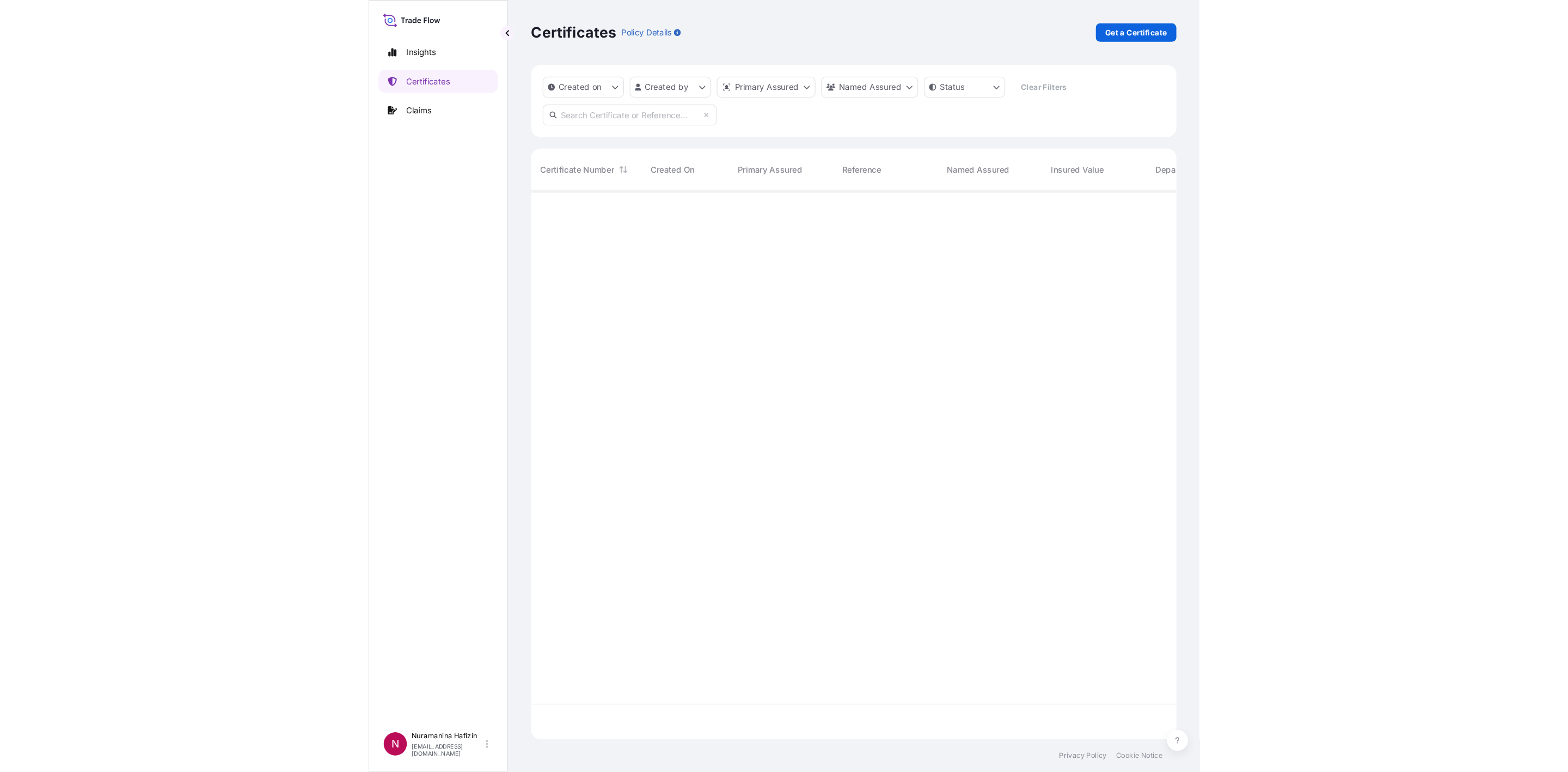
scroll to position [509, 593]
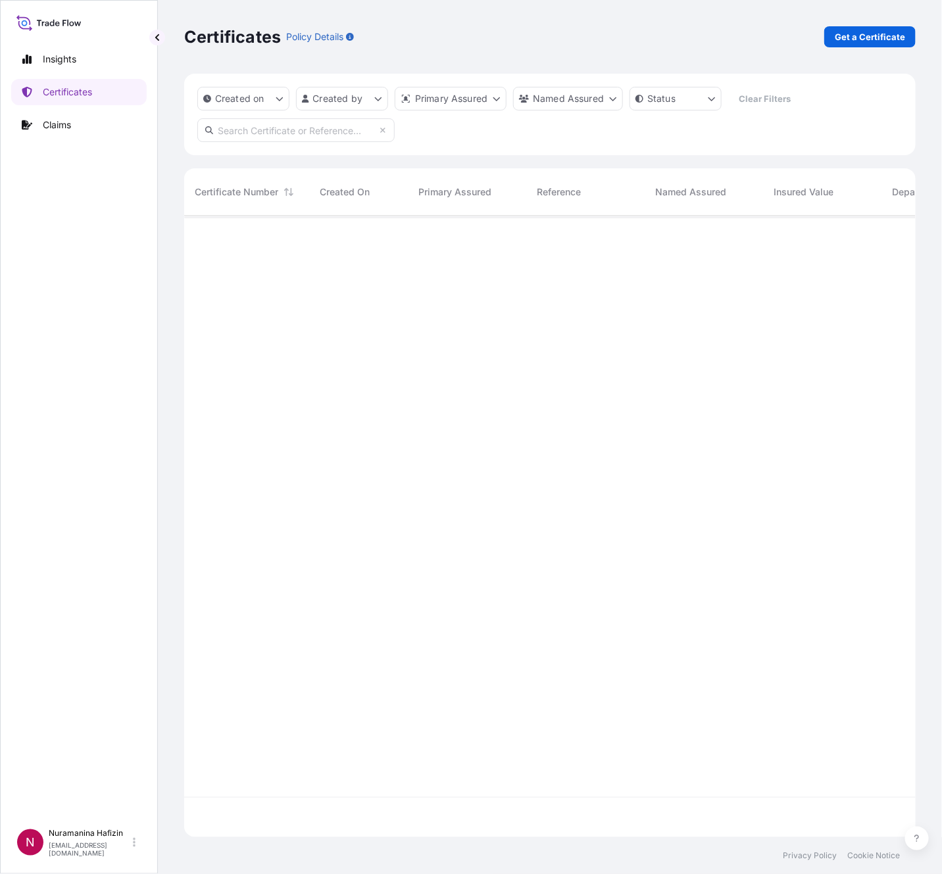
click at [302, 128] on input "text" at bounding box center [295, 130] width 197 height 24
paste input "B000233944"
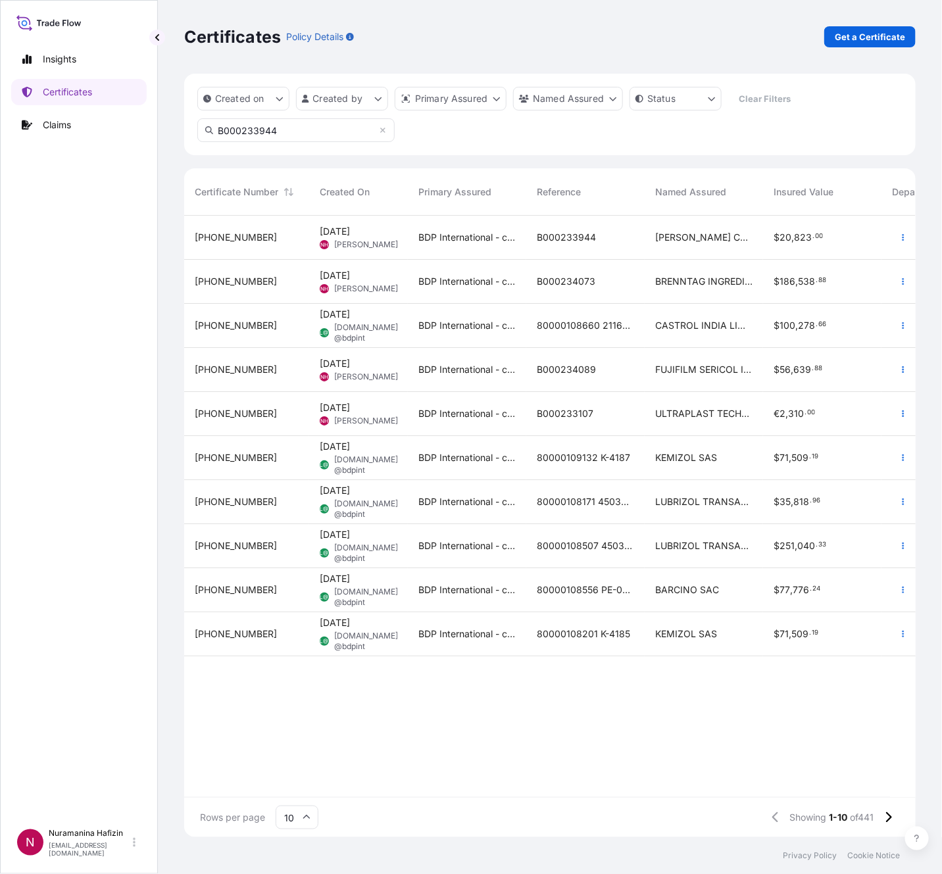
click at [383, 134] on input "B000233944" at bounding box center [295, 130] width 197 height 24
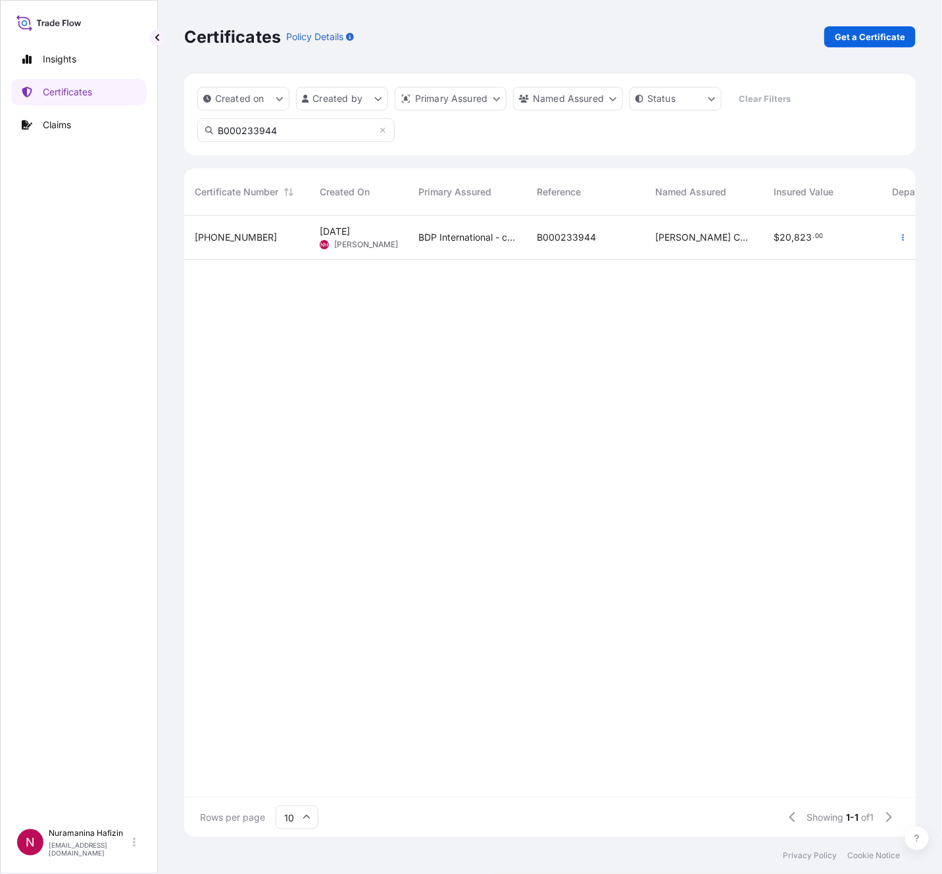
drag, startPoint x: 294, startPoint y: 126, endPoint x: 34, endPoint y: 101, distance: 261.6
click at [34, 101] on div "Insights Certificates Claims N Nuramanina Hafizin [EMAIL_ADDRESS][DOMAIN_NAME] …" at bounding box center [471, 437] width 942 height 874
type input "B000233944"
click at [627, 233] on icon "button" at bounding box center [903, 237] width 8 height 8
click at [627, 288] on p "Download certificate" at bounding box center [840, 287] width 89 height 13
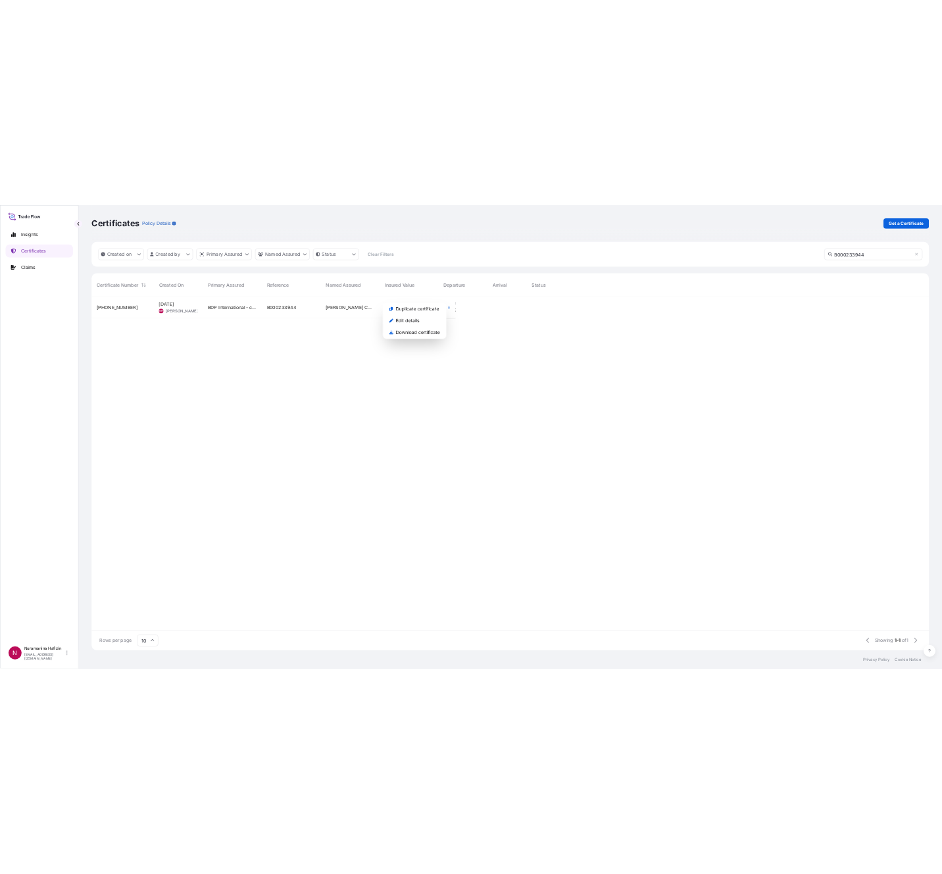
scroll to position [703, 1668]
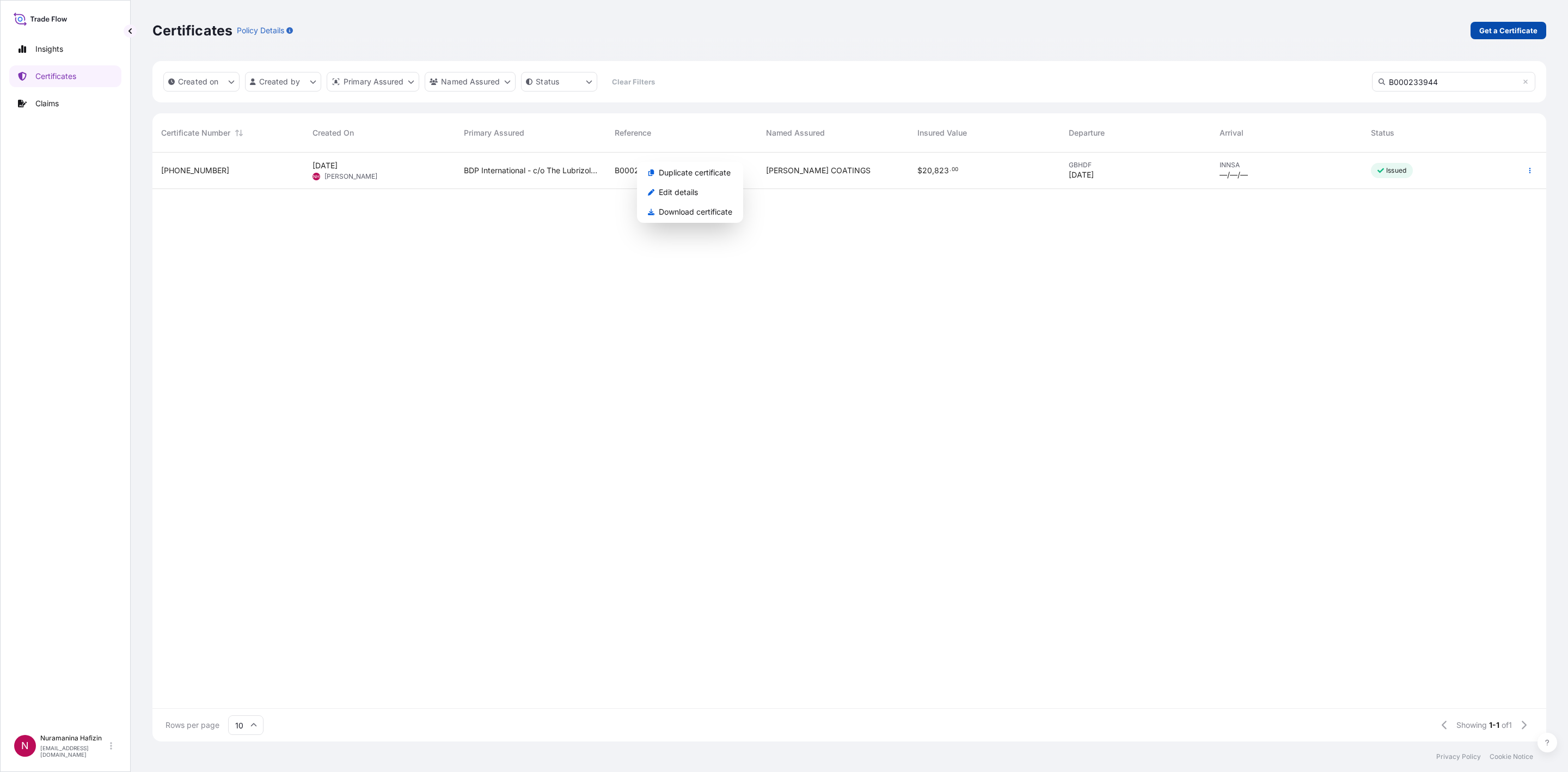
click at [519, 28] on p "Get a Certificate" at bounding box center [1508, 30] width 58 height 11
select select "Barge"
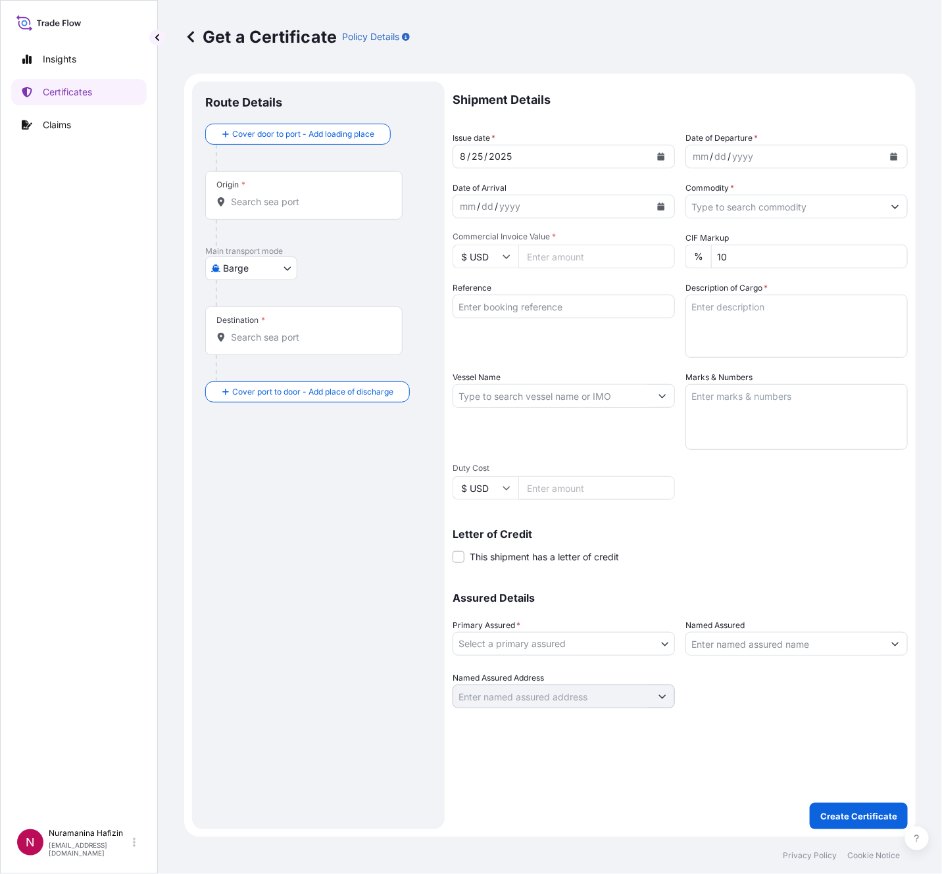
click at [627, 153] on icon "Calendar" at bounding box center [894, 157] width 8 height 8
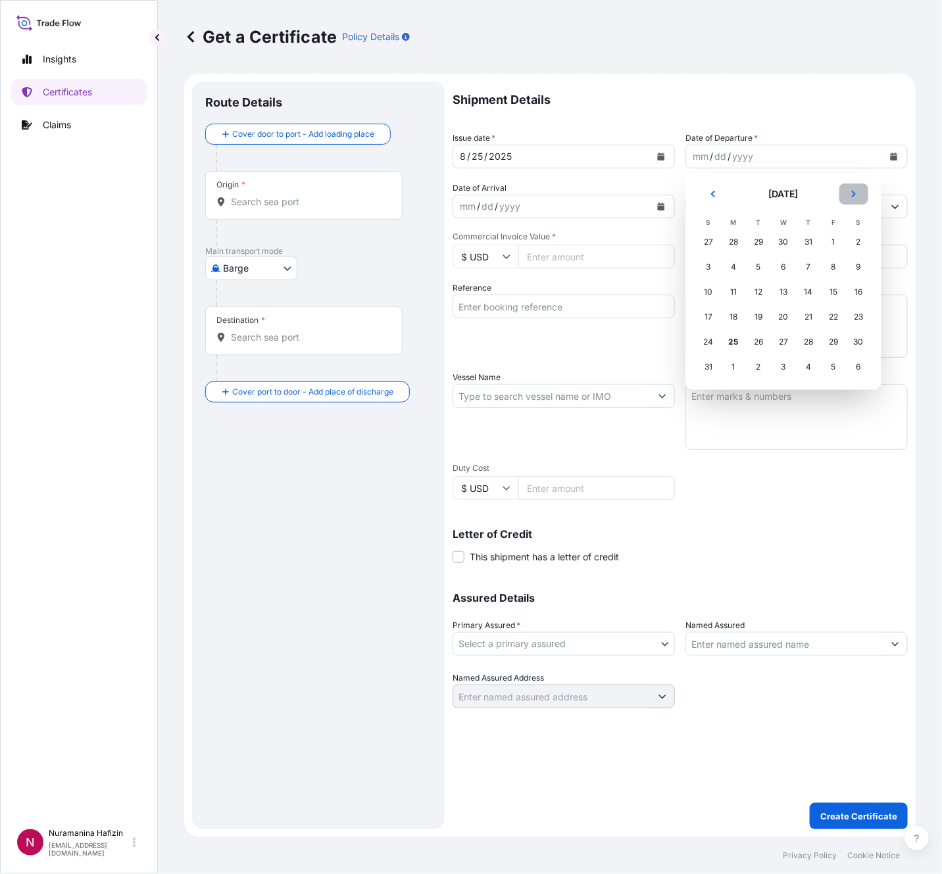
click at [627, 192] on button "Next" at bounding box center [853, 193] width 29 height 21
click at [627, 235] on div "5" at bounding box center [833, 242] width 24 height 24
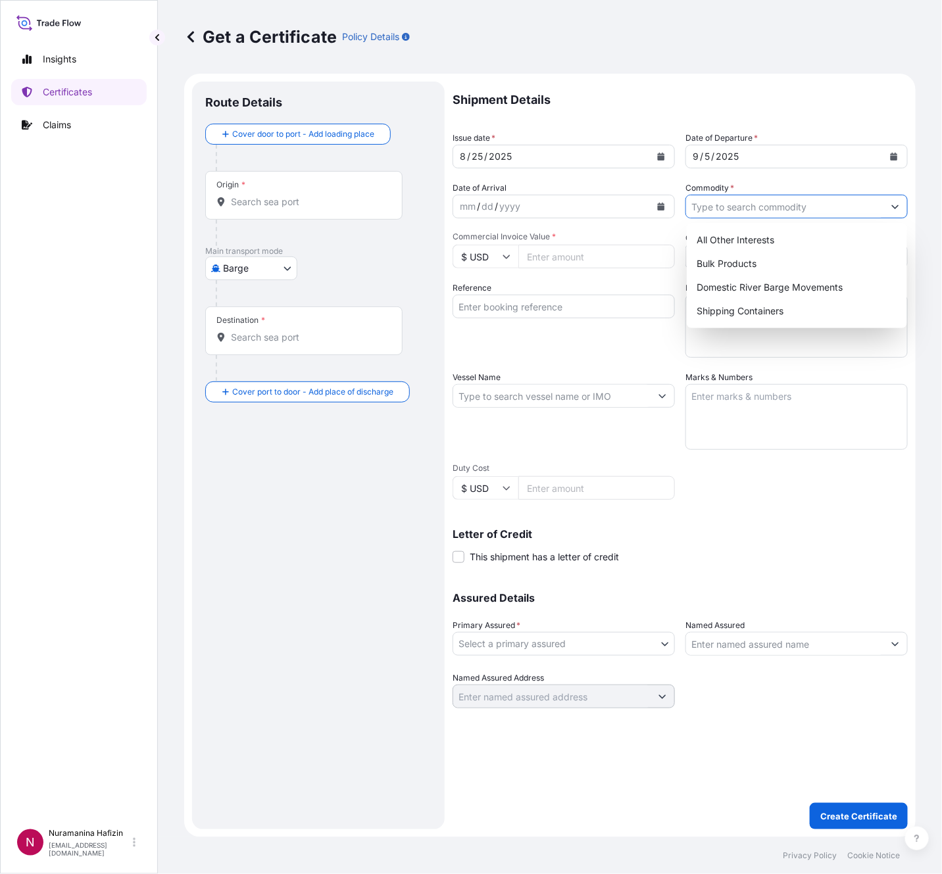
click at [627, 207] on input "Commodity *" at bounding box center [784, 207] width 197 height 24
click at [627, 310] on div "Shipping Containers" at bounding box center [797, 311] width 210 height 24
type input "Shipping Containers"
click at [563, 260] on input "Commercial Invoice Value *" at bounding box center [596, 257] width 157 height 24
paste input "15520.00"
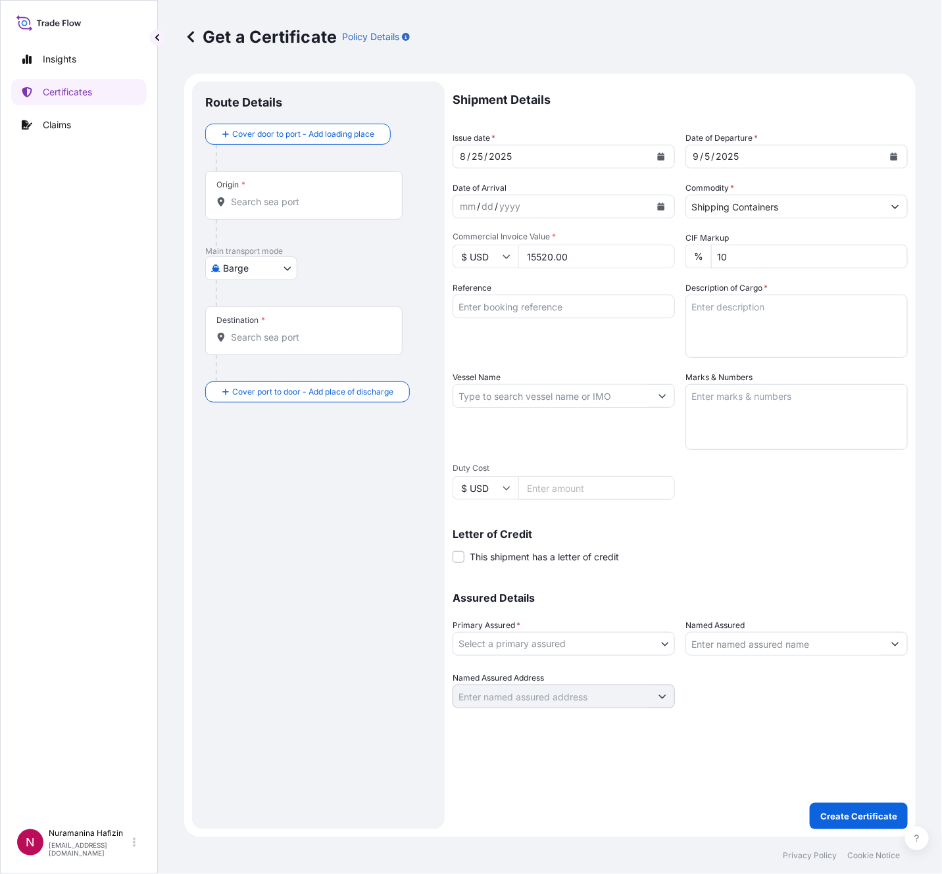
type input "15520.00"
click at [537, 302] on input "Reference" at bounding box center [563, 307] width 222 height 24
paste input "B000233945"
type input "B000233945"
click at [627, 308] on textarea "Description of Cargo *" at bounding box center [796, 326] width 222 height 63
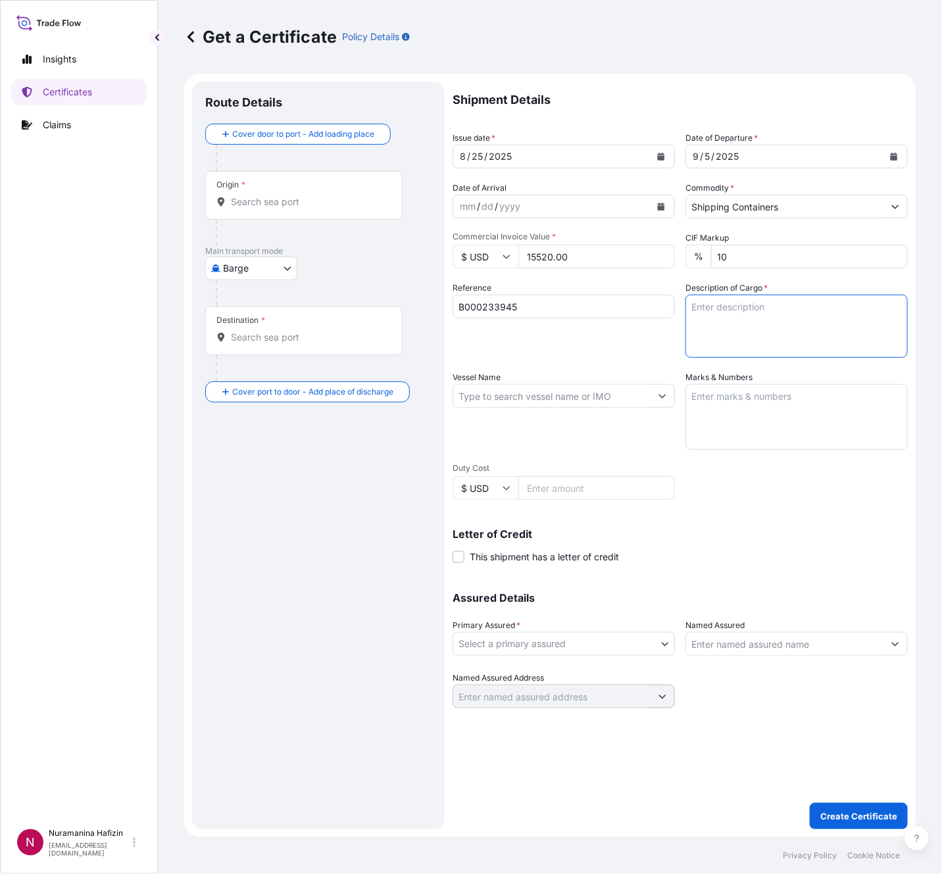
paste textarea "20"
click at [627, 308] on textarea "20" at bounding box center [796, 326] width 222 height 63
paste textarea "PAILS LOADED INTO 1 LCL SOLSPERSE(TM) 32500AIL"
drag, startPoint x: 730, startPoint y: 337, endPoint x: 766, endPoint y: 336, distance: 35.5
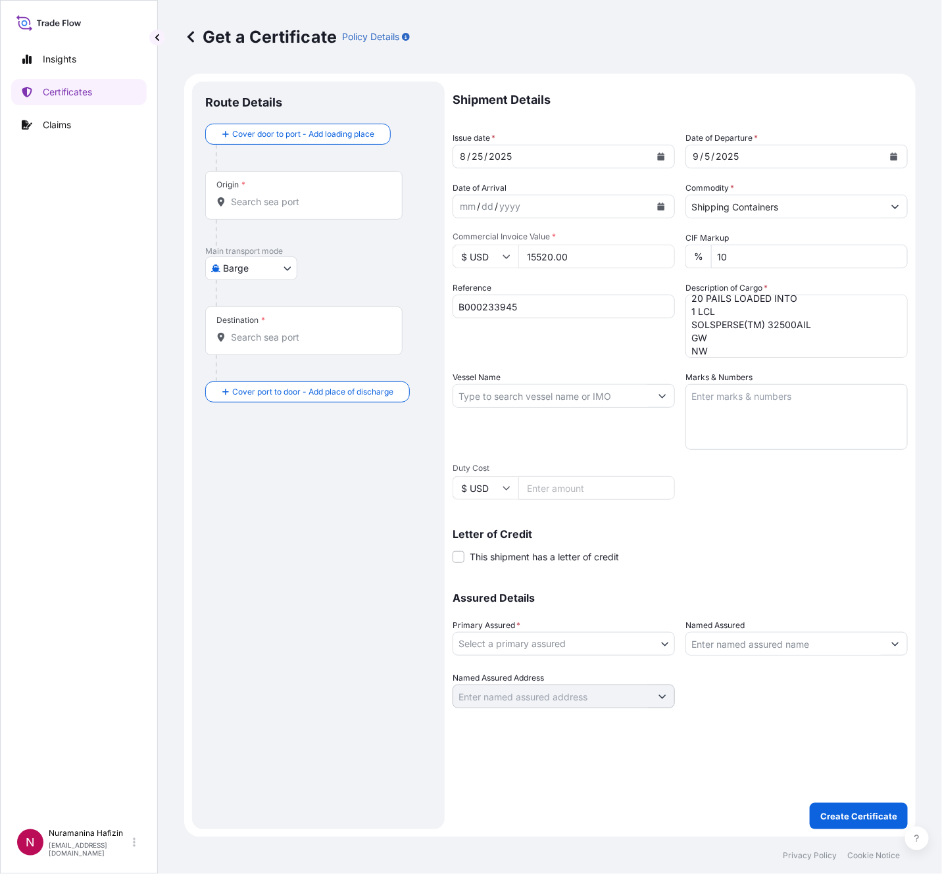
click at [627, 337] on textarea "20 PAILS LOADED INTO 1 LCL SOLSPERSE(TM) 32500AIL GW NW" at bounding box center [796, 326] width 222 height 63
paste textarea "454.0000"
click at [627, 345] on textarea "20 PAILS LOADED INTO 1 LCL SOLSPERSE(TM) 32500AIL GW 454.00 KG NW" at bounding box center [796, 326] width 222 height 63
paste textarea "400.0000"
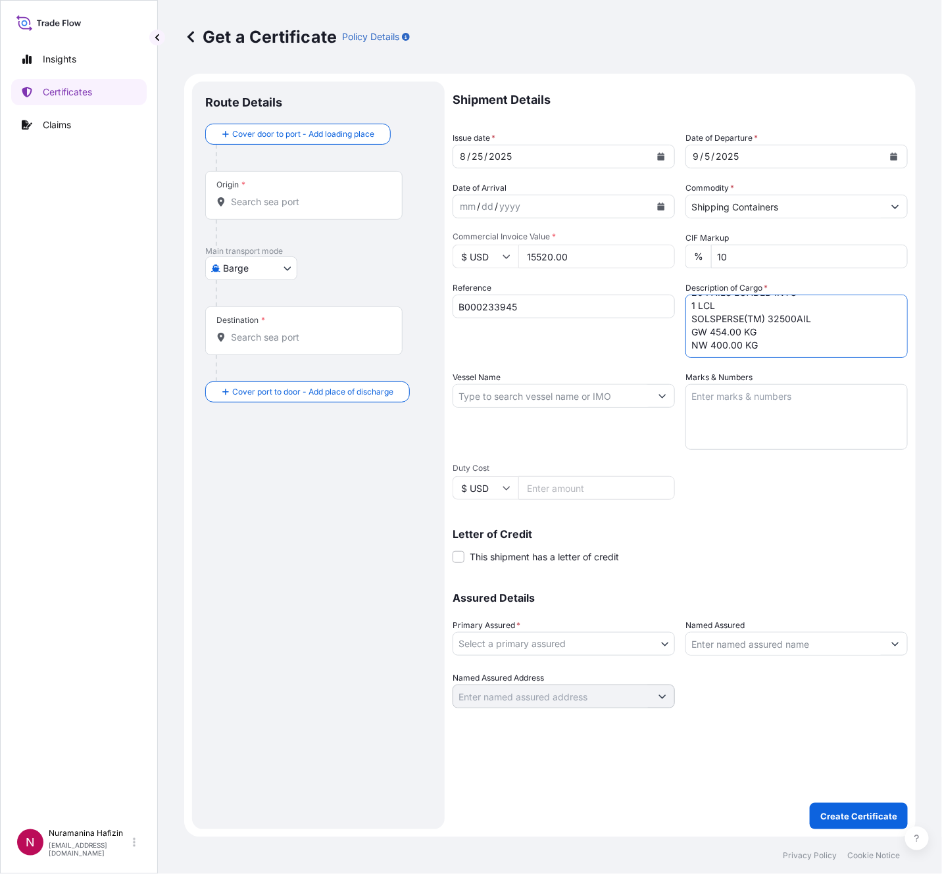
click at [627, 341] on textarea "20 PAILS LOADED INTO 1 LCL SOLSPERSE(TM) 32500AIL GW 454.00 KG NW 400.00 KG" at bounding box center [796, 326] width 222 height 63
paste textarea "30"
click at [627, 351] on textarea "20 PAILS LOADED INTO 1 LCL SOLSPERSE(TM) 32500AIL GW 454.00 KG NW 400.00 KG" at bounding box center [796, 326] width 222 height 63
paste textarea "30"
click at [627, 347] on textarea "20 PAILS LOADED INTO 1 LCL SOLSPERSE(TM) 32500AIL GW 454.00 KG NW 400.00 KG 30" at bounding box center [796, 326] width 222 height 63
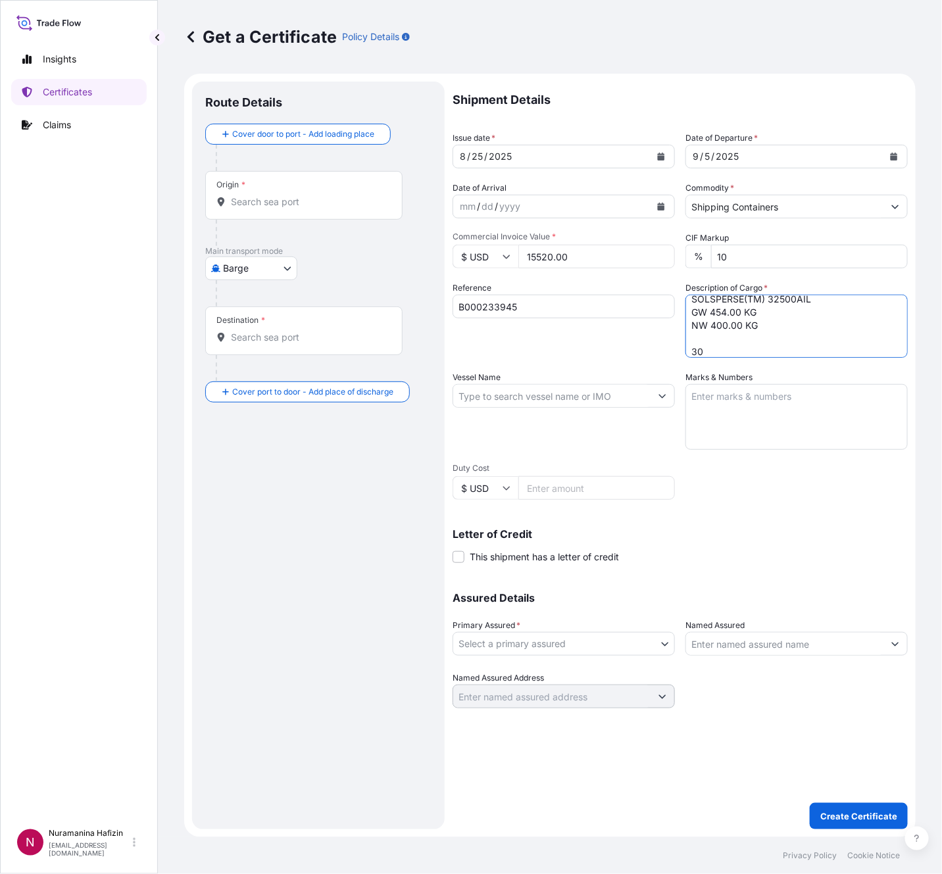
paste textarea "PAILS LOADED ONTO 4 PALLETS LOADED INTO 1 LCL SOLSPERSE(TM) 32600"
click at [627, 334] on textarea "20 PAILS LOADED INTO 1 LCL SOLSPERSE(TM) 32500AIL GW 454.00 KG NW 400.00 KG 30 …" at bounding box center [796, 326] width 222 height 63
paste textarea "758.0000"
click at [627, 344] on textarea "20 PAILS LOADED INTO 1 LCL SOLSPERSE(TM) 32500AIL GW 454.00 KG NW 400.00 KG 30 …" at bounding box center [796, 326] width 222 height 63
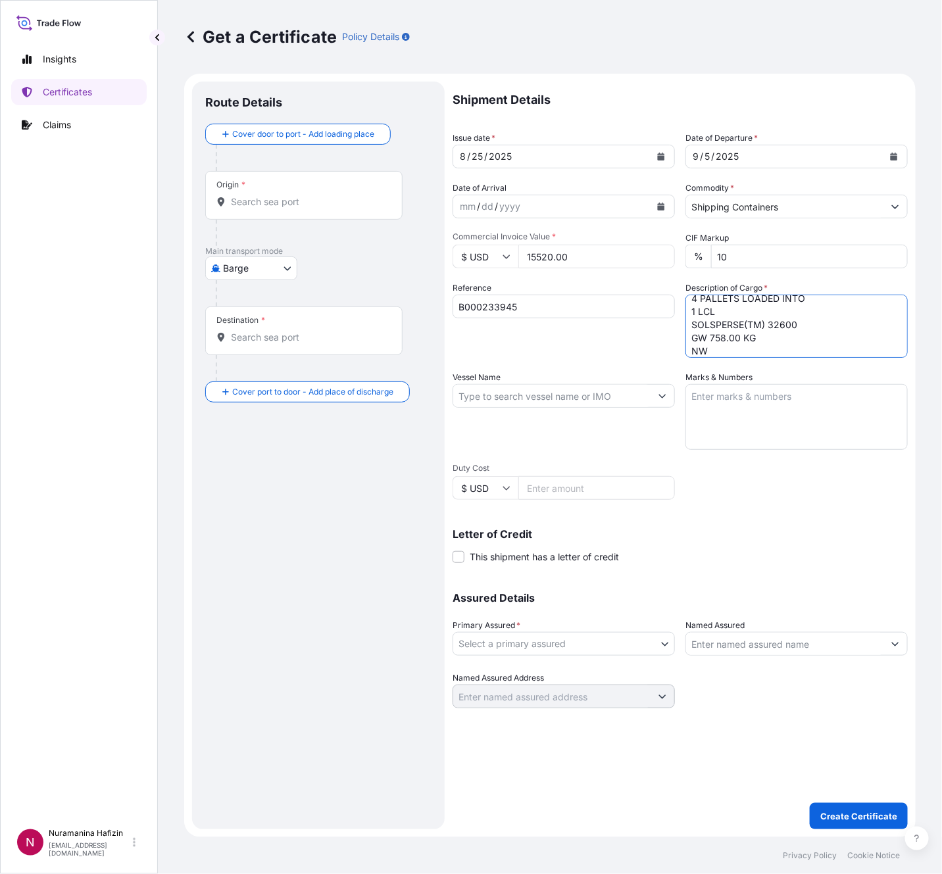
paste textarea "600.0000"
click at [627, 346] on textarea "20 PAILS LOADED INTO 1 LCL SOLSPERSE(TM) 32500AIL GW 454.00 KG NW 400.00 KG 30 …" at bounding box center [796, 326] width 222 height 63
paste textarea "600.0000"
type textarea "20 PAILS LOADED INTO 1 LCL SOLSPERSE(TM) 32500AIL GW 454.00 KG NW 400.00 KG 30 …"
click at [518, 403] on input "Vessel Name" at bounding box center [551, 396] width 197 height 24
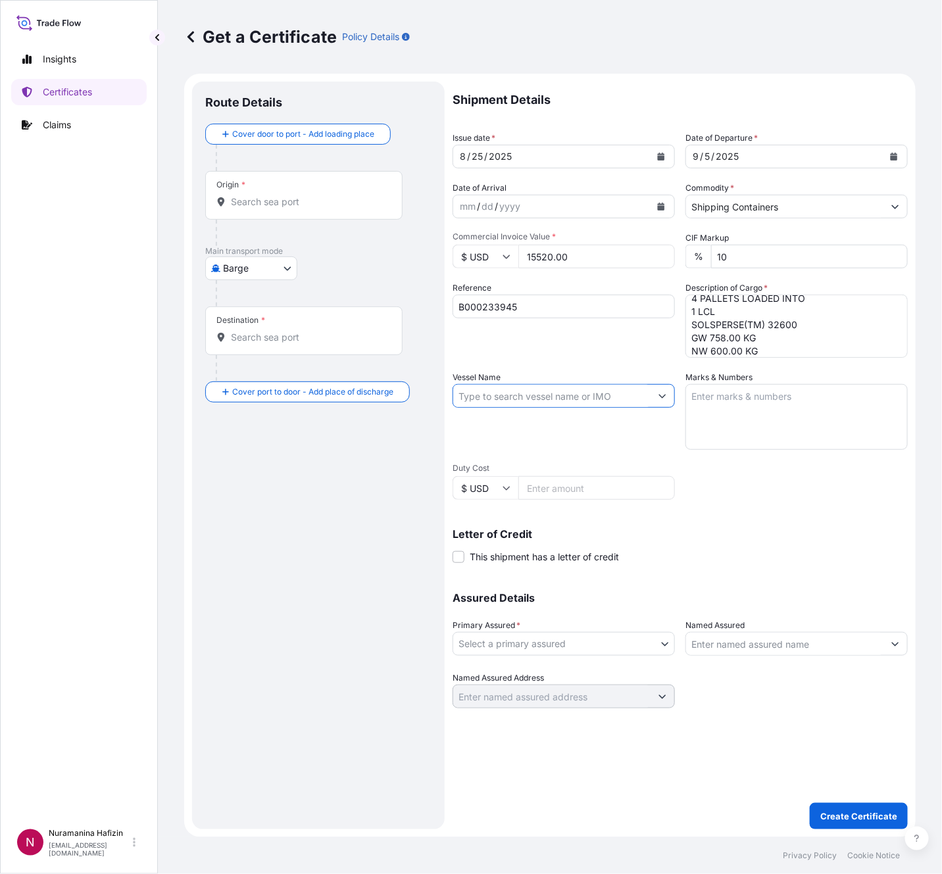
paste input "CAP SAN SOUNIO"
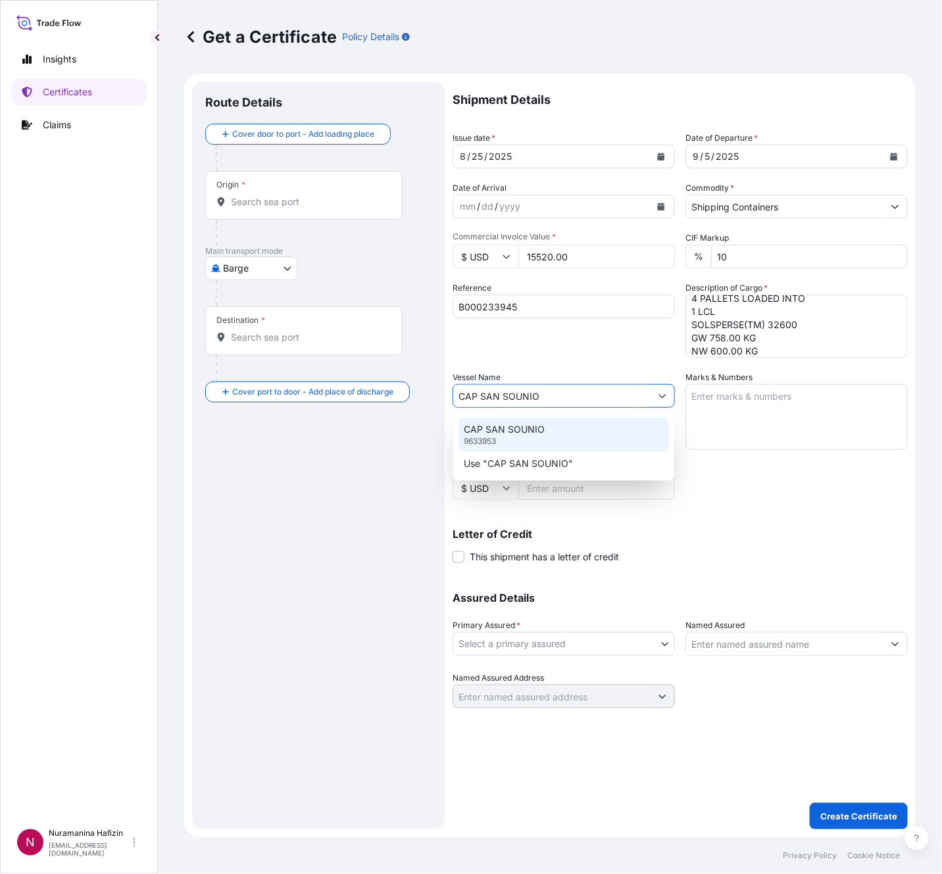
click at [557, 429] on div "CAP SAN SOUNIO 9633953" at bounding box center [563, 435] width 210 height 34
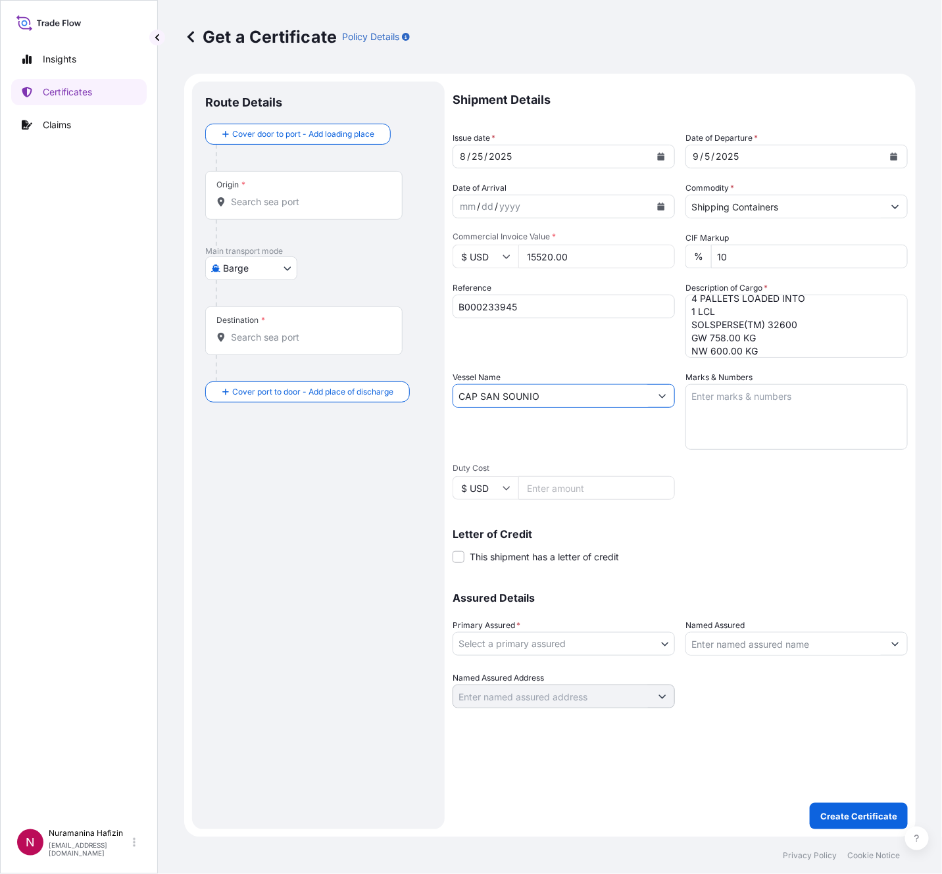
type input "CAP SAN SOUNIO"
click at [564, 582] on body "0 options available. 2 options available. Insights Certificates Claims N Nurama…" at bounding box center [471, 437] width 942 height 874
click at [572, 582] on div "BDP International - c/o The Lubrizol Corporation" at bounding box center [566, 677] width 217 height 24
select select "31972"
click at [627, 582] on div "Assured Details Primary Assured * BDP International - c/o The Lubrizol Corporat…" at bounding box center [679, 643] width 455 height 132
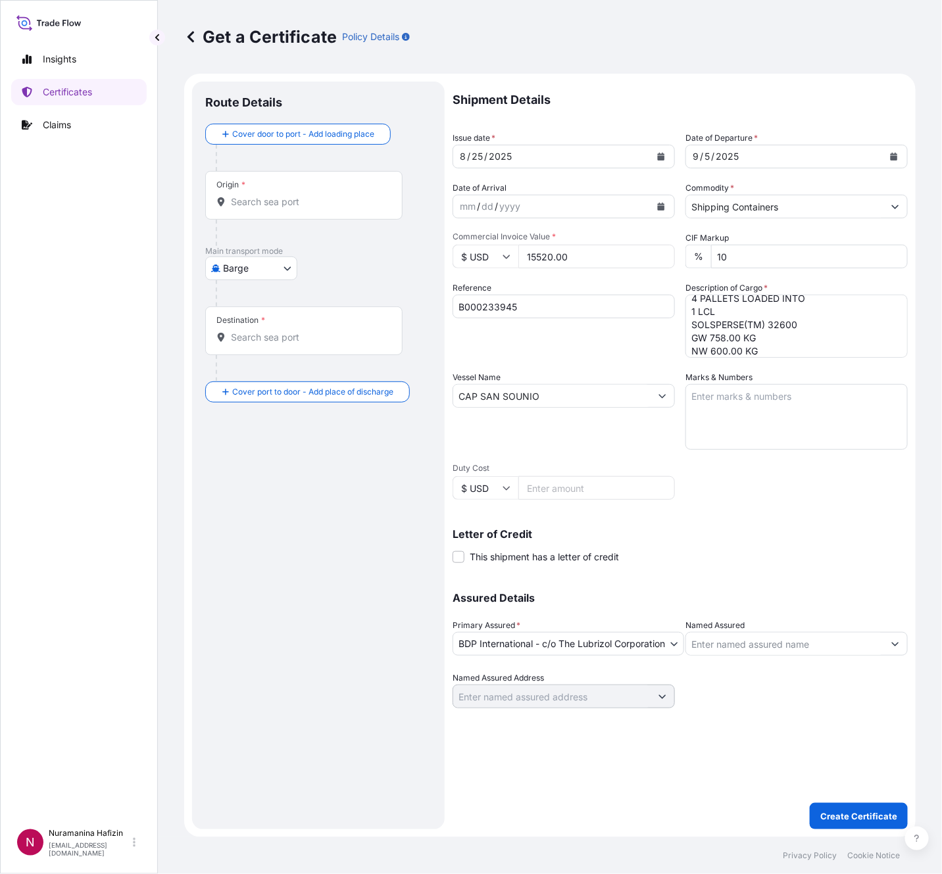
click at [627, 582] on input "Named Assured" at bounding box center [784, 644] width 197 height 24
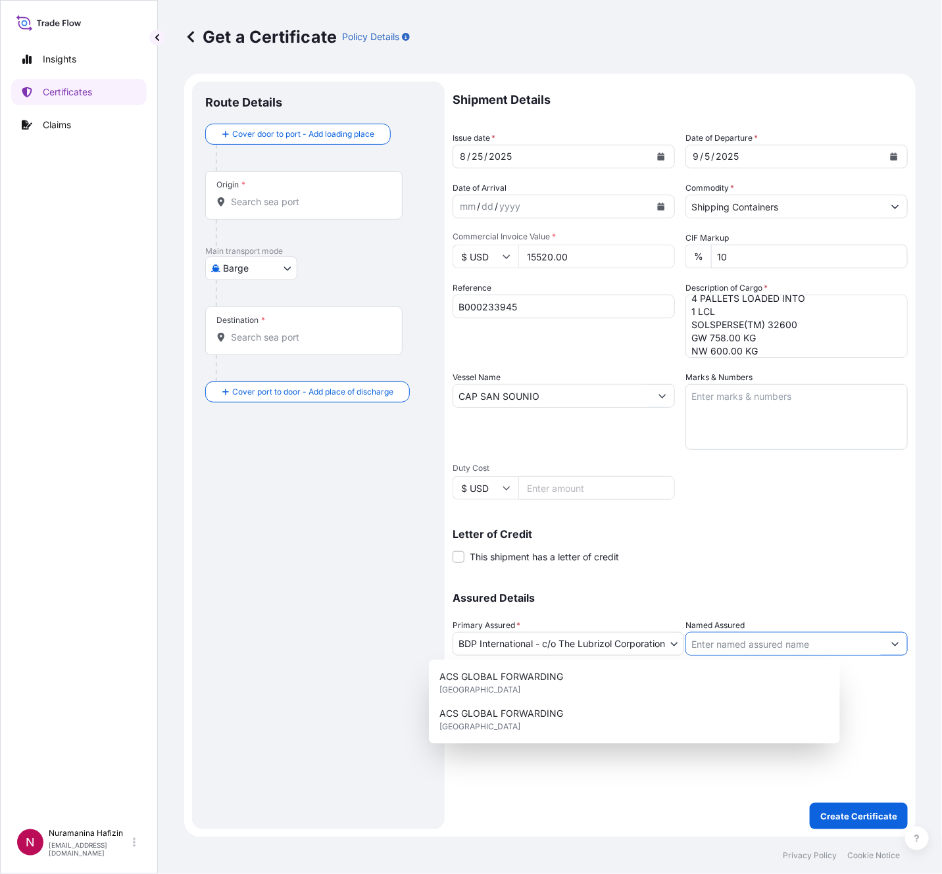
click at [627, 582] on input "Named Assured" at bounding box center [784, 644] width 197 height 24
paste input "VALSPAR ([GEOGRAPHIC_DATA]) COATINGS"
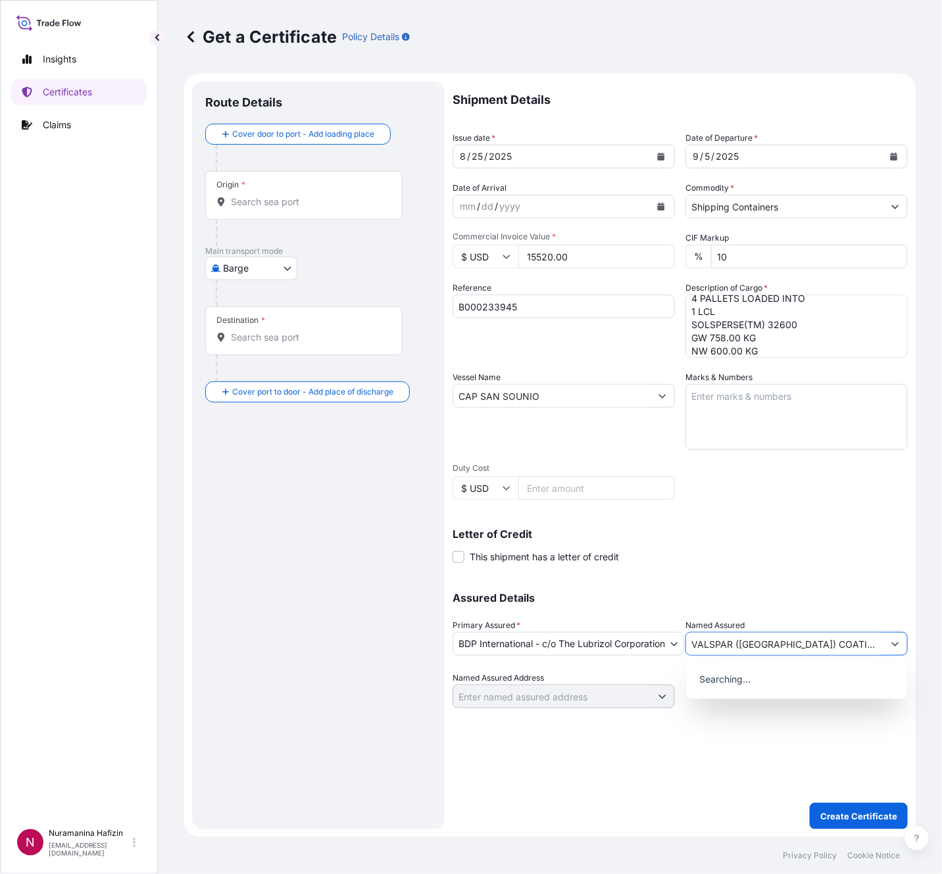
type input "VALSPAR ([GEOGRAPHIC_DATA]) COATINGS"
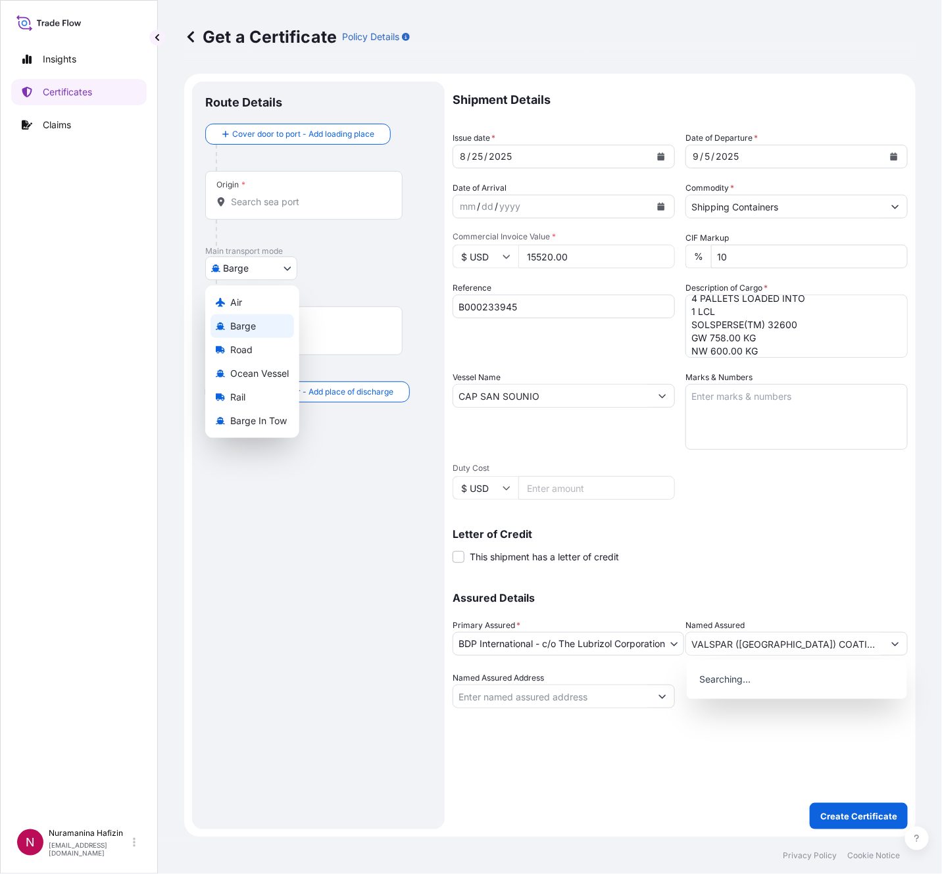
click at [251, 269] on body "15 options available. 0 options available. Insights Certificates Claims N Nuram…" at bounding box center [471, 437] width 942 height 874
click at [249, 373] on span "Ocean Vessel" at bounding box center [259, 373] width 59 height 13
select select "Ocean Vessel"
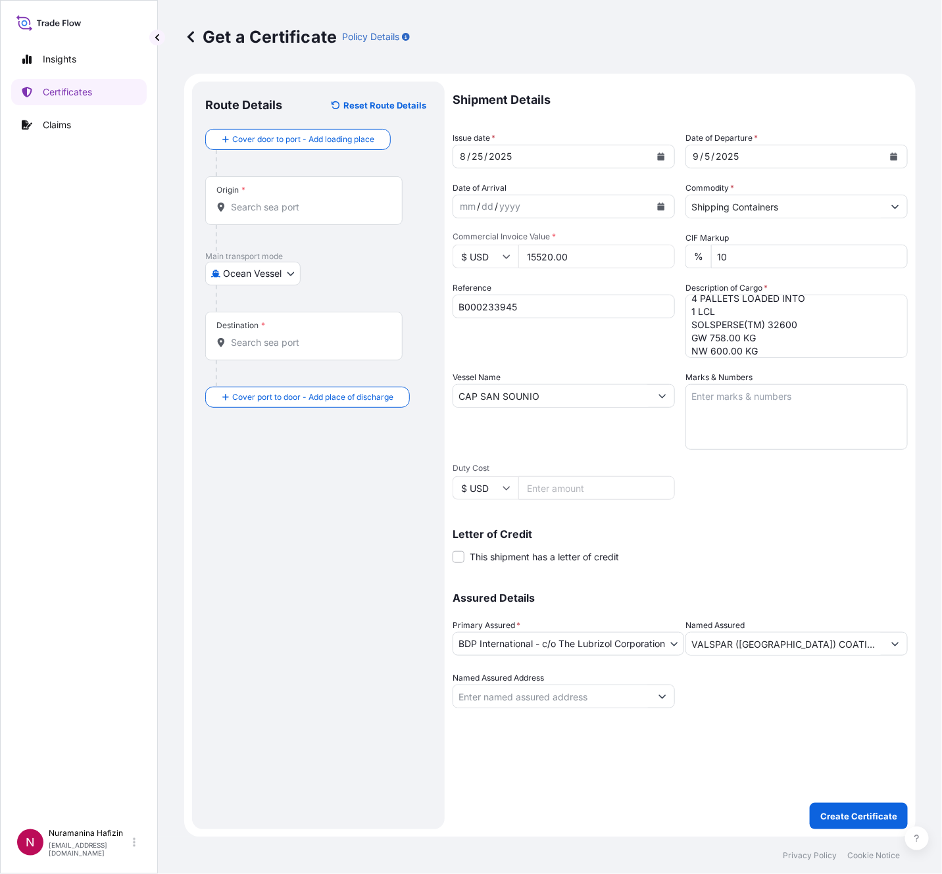
drag, startPoint x: 326, startPoint y: 205, endPoint x: 387, endPoint y: 198, distance: 61.6
click at [326, 205] on input "Origin *" at bounding box center [308, 207] width 155 height 13
paste input "HUDDERSFIELD"
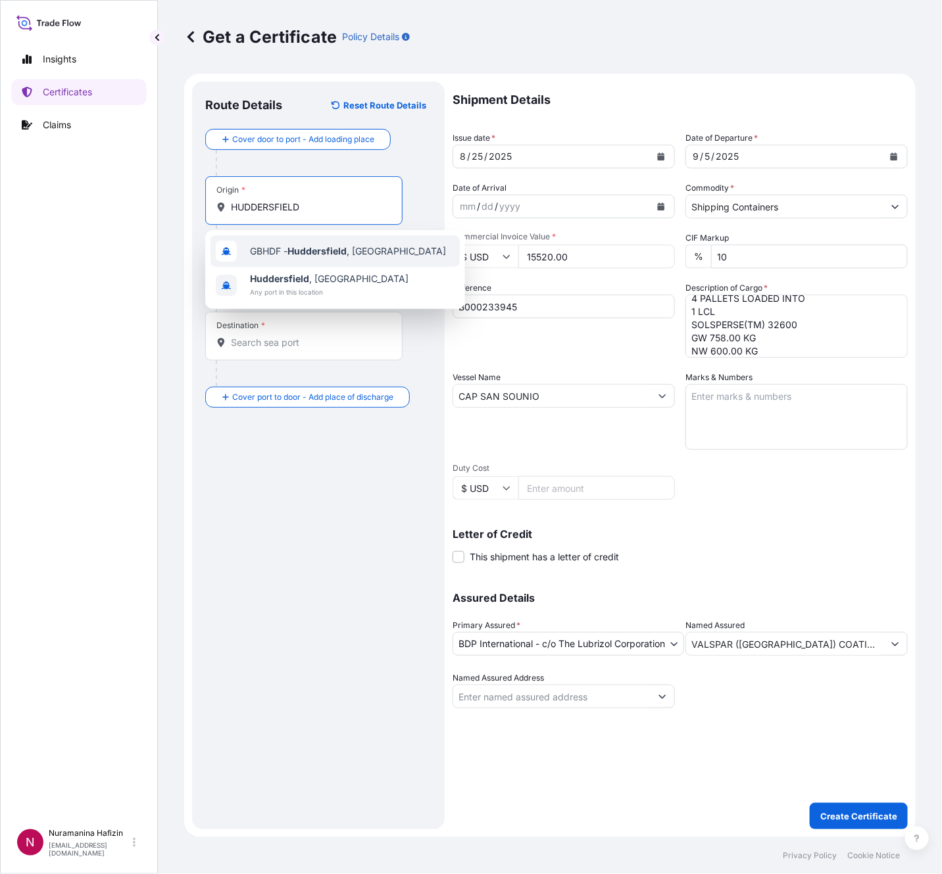
click at [285, 247] on span "GBHDF - [GEOGRAPHIC_DATA] , [GEOGRAPHIC_DATA]" at bounding box center [348, 251] width 196 height 13
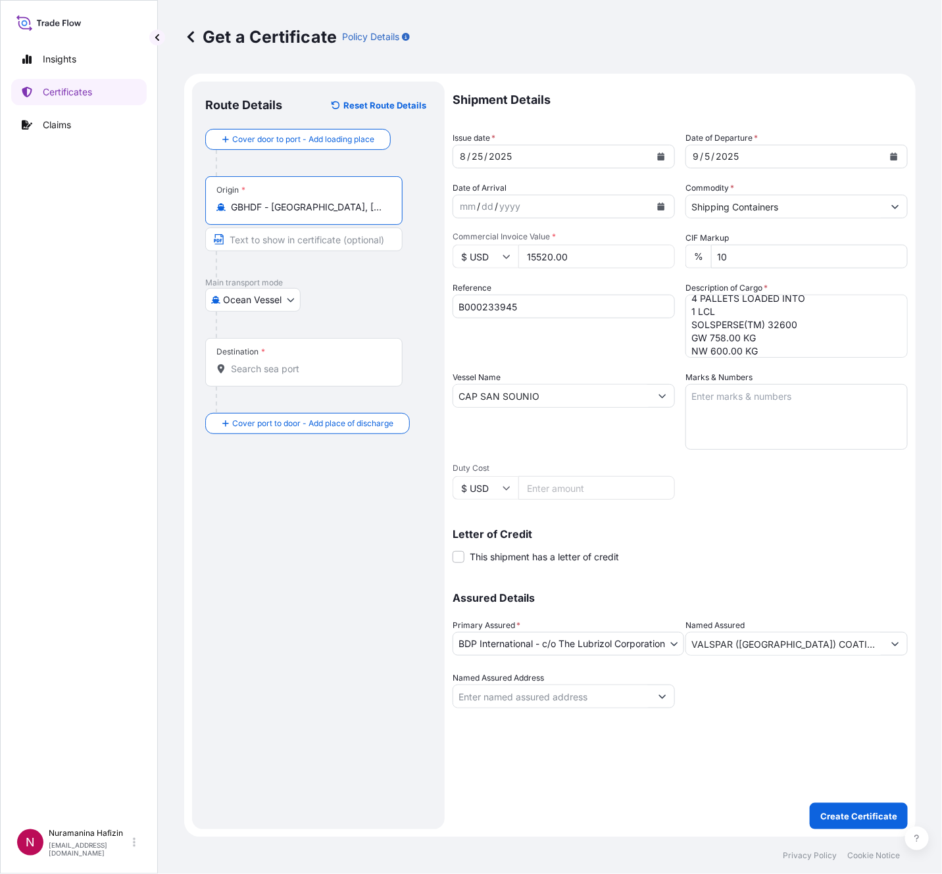
type input "GBHDF - [GEOGRAPHIC_DATA], [GEOGRAPHIC_DATA]"
click at [267, 364] on input "Destination *" at bounding box center [308, 368] width 155 height 13
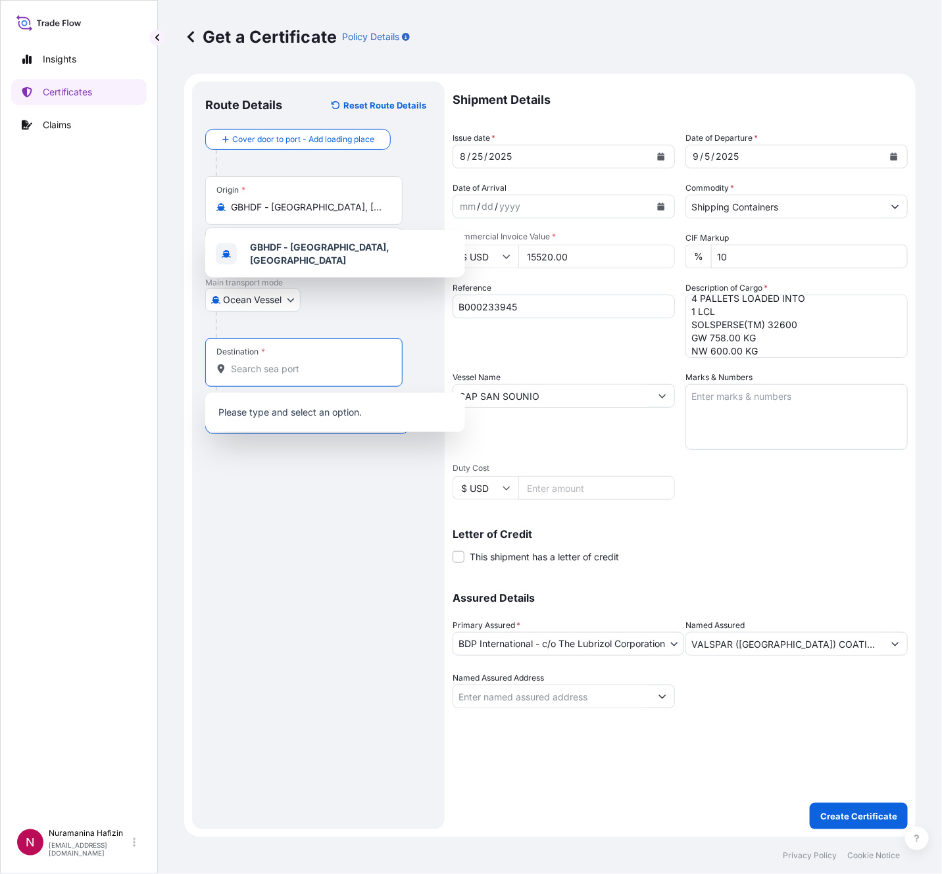
paste input "[GEOGRAPHIC_DATA], [GEOGRAPHIC_DATA]"
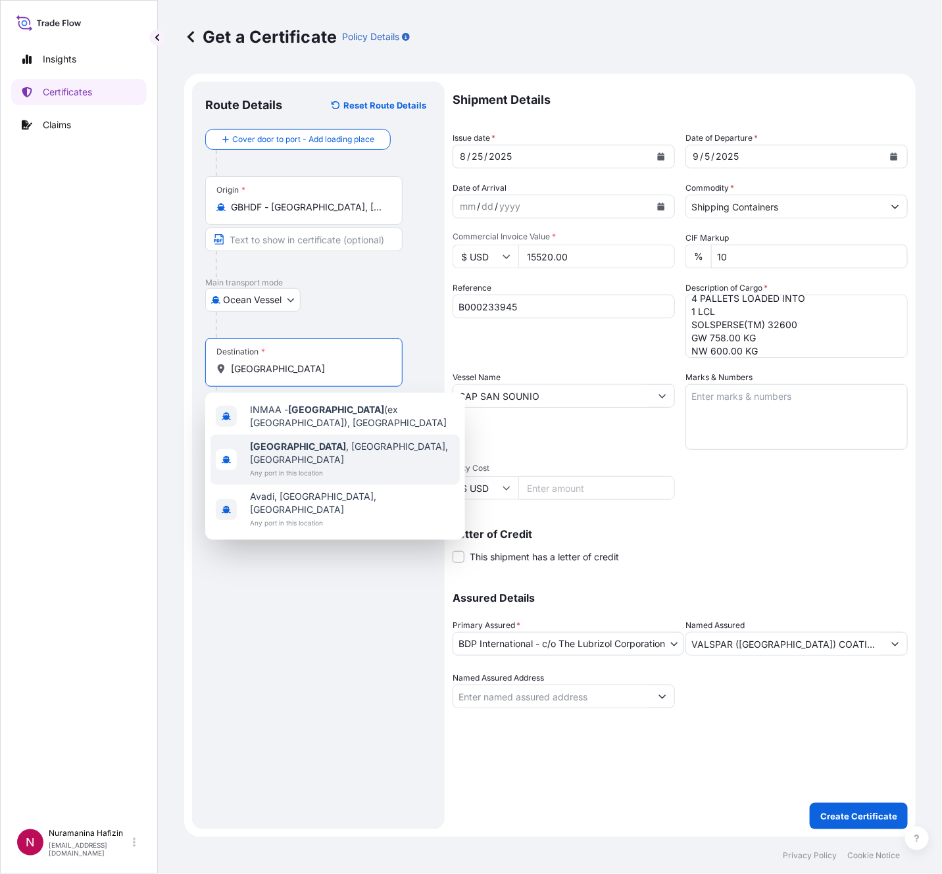
click at [348, 466] on span "Any port in this location" at bounding box center [352, 472] width 205 height 13
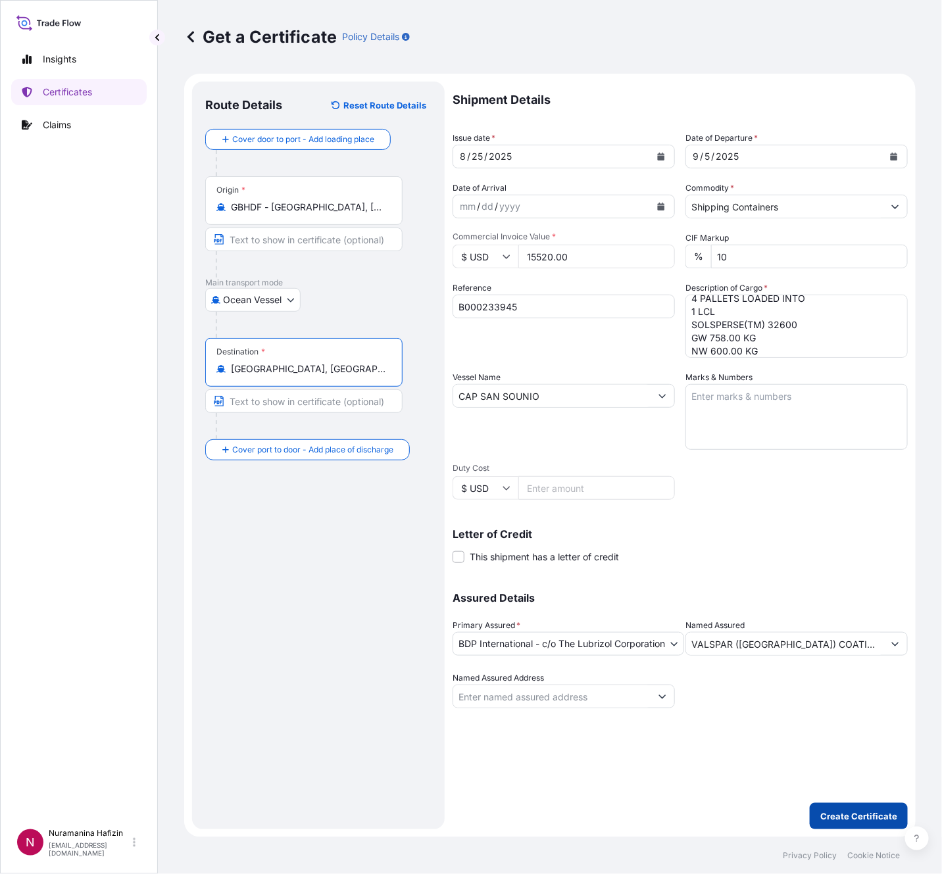
type input "[GEOGRAPHIC_DATA], [GEOGRAPHIC_DATA], [GEOGRAPHIC_DATA]"
click at [627, 582] on p "Create Certificate" at bounding box center [858, 816] width 77 height 13
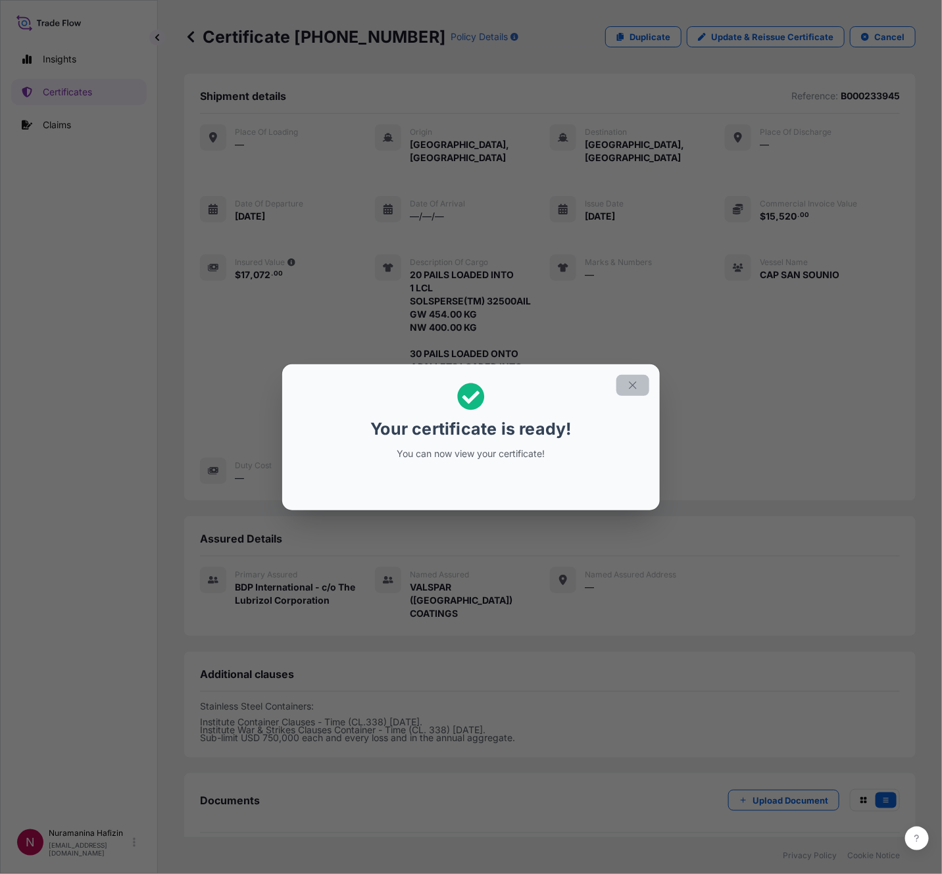
click at [627, 385] on icon "button" at bounding box center [633, 385] width 12 height 12
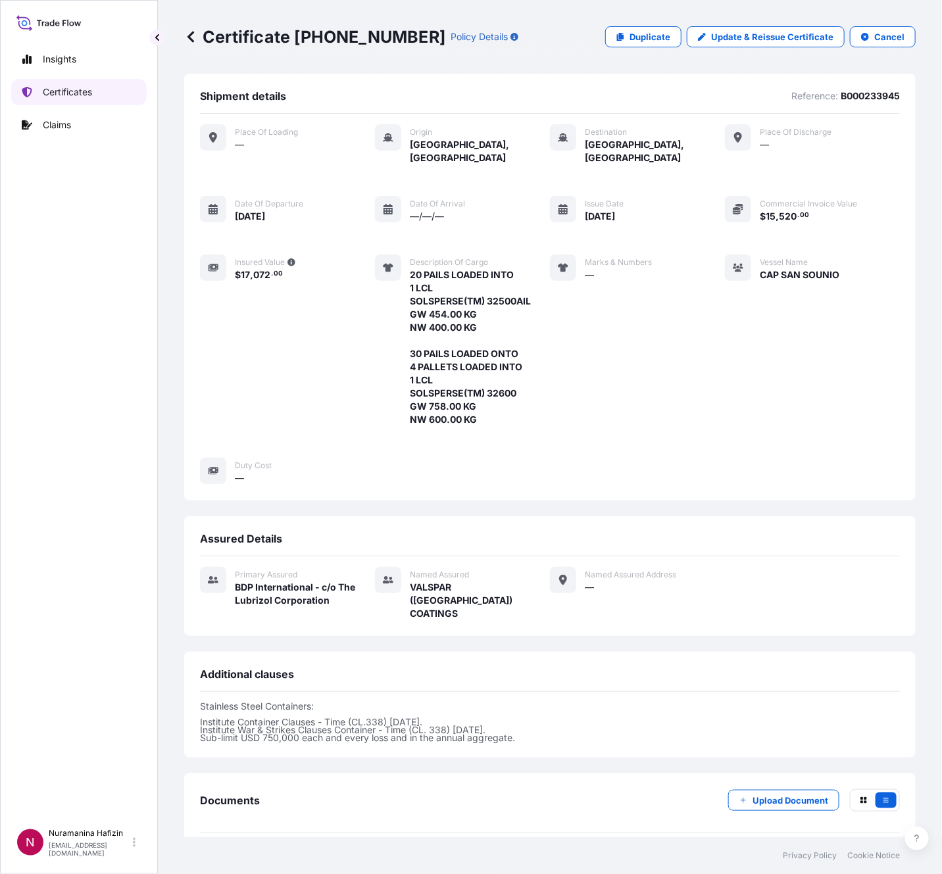
click at [95, 97] on link "Certificates" at bounding box center [78, 92] width 135 height 26
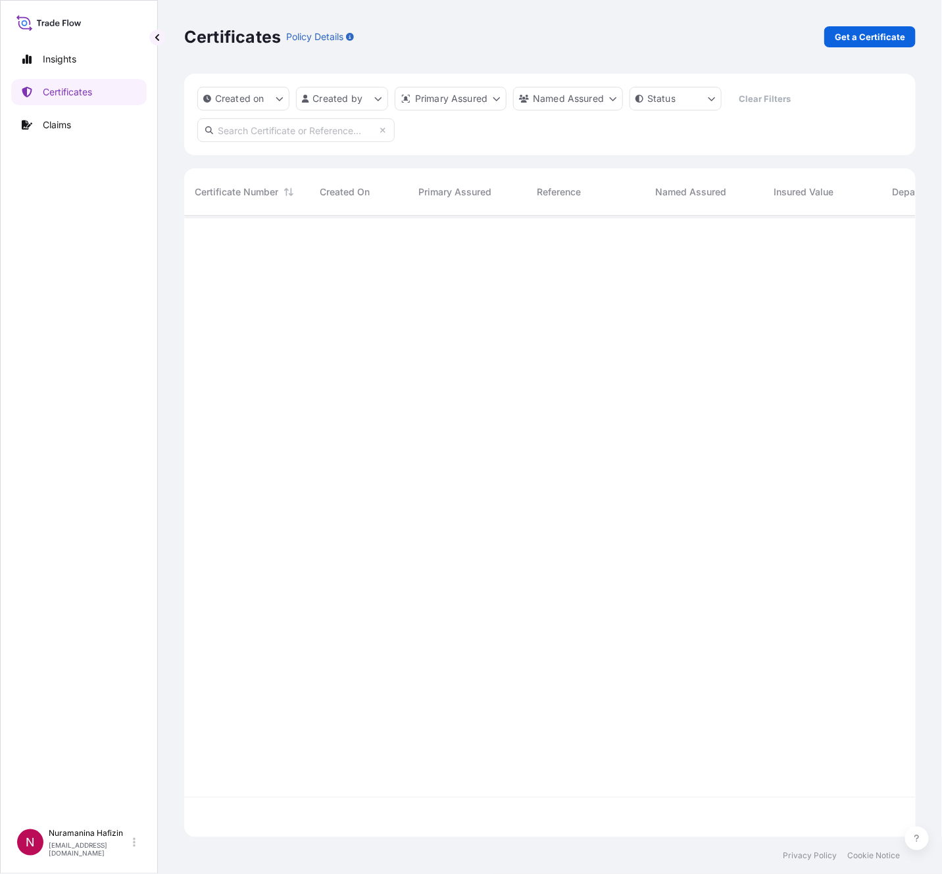
scroll to position [614, 716]
click at [352, 133] on input "text" at bounding box center [295, 130] width 197 height 24
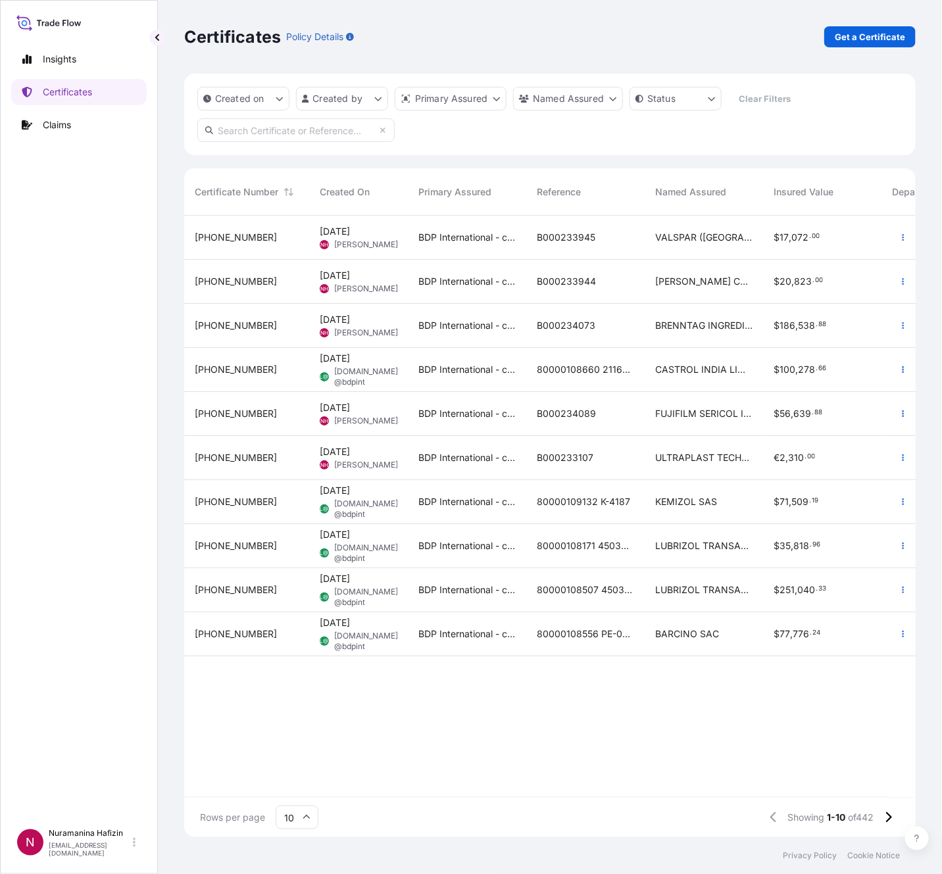
paste input "B000233945"
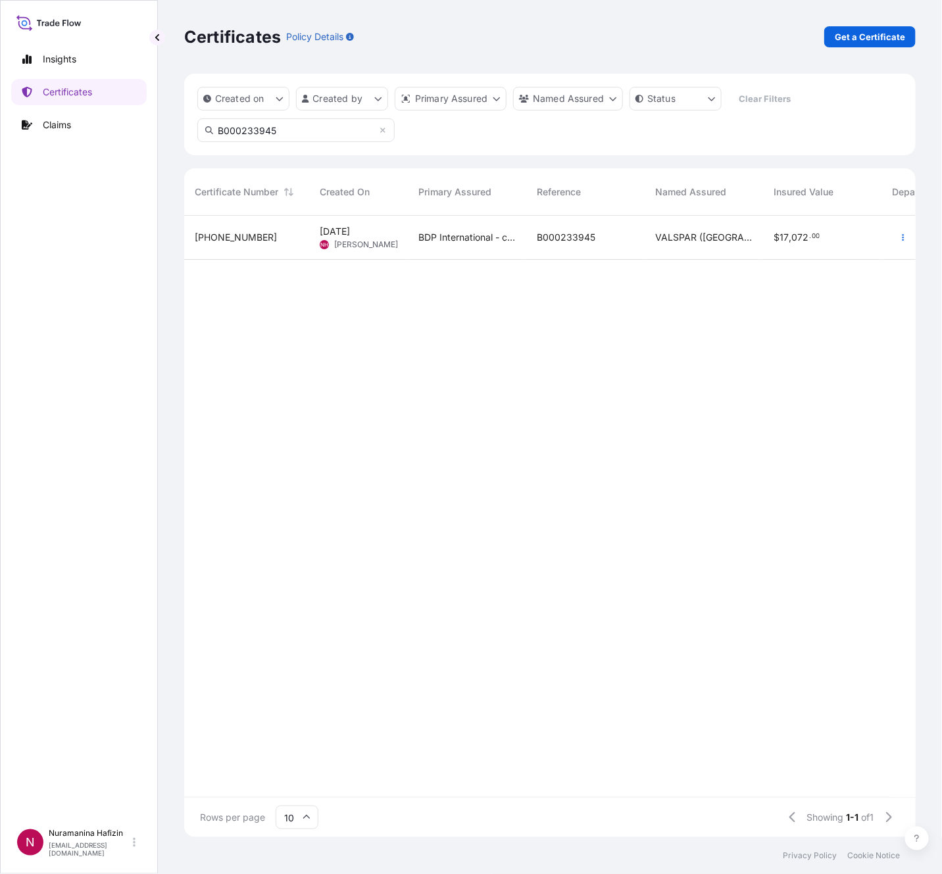
type input "B000233945"
click at [627, 237] on button "button" at bounding box center [902, 237] width 21 height 21
click at [627, 297] on link "Download certificate" at bounding box center [833, 287] width 123 height 21
